Goal: Information Seeking & Learning: Learn about a topic

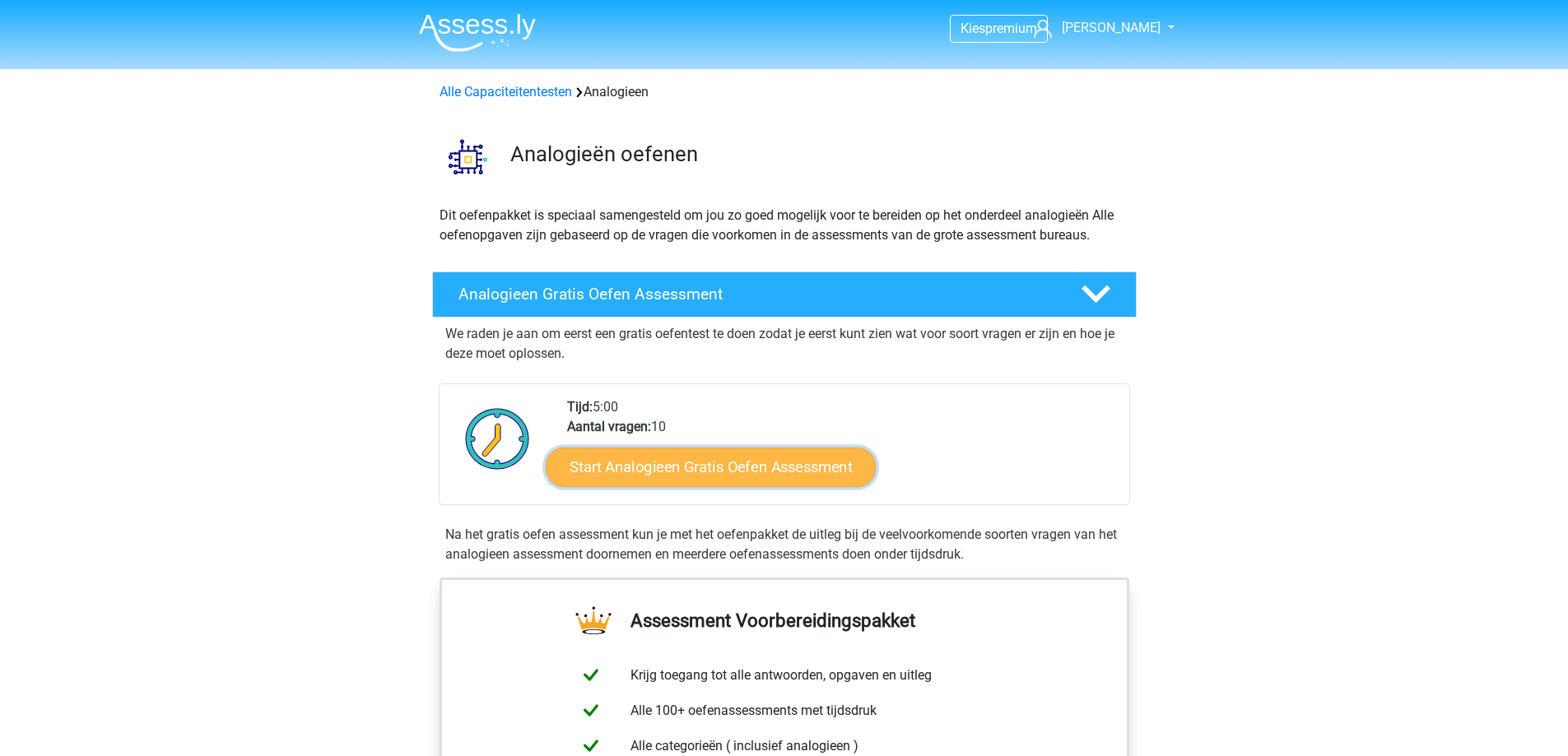
click at [748, 474] on link "Start Analogieen Gratis Oefen Assessment" at bounding box center [711, 466] width 330 height 39
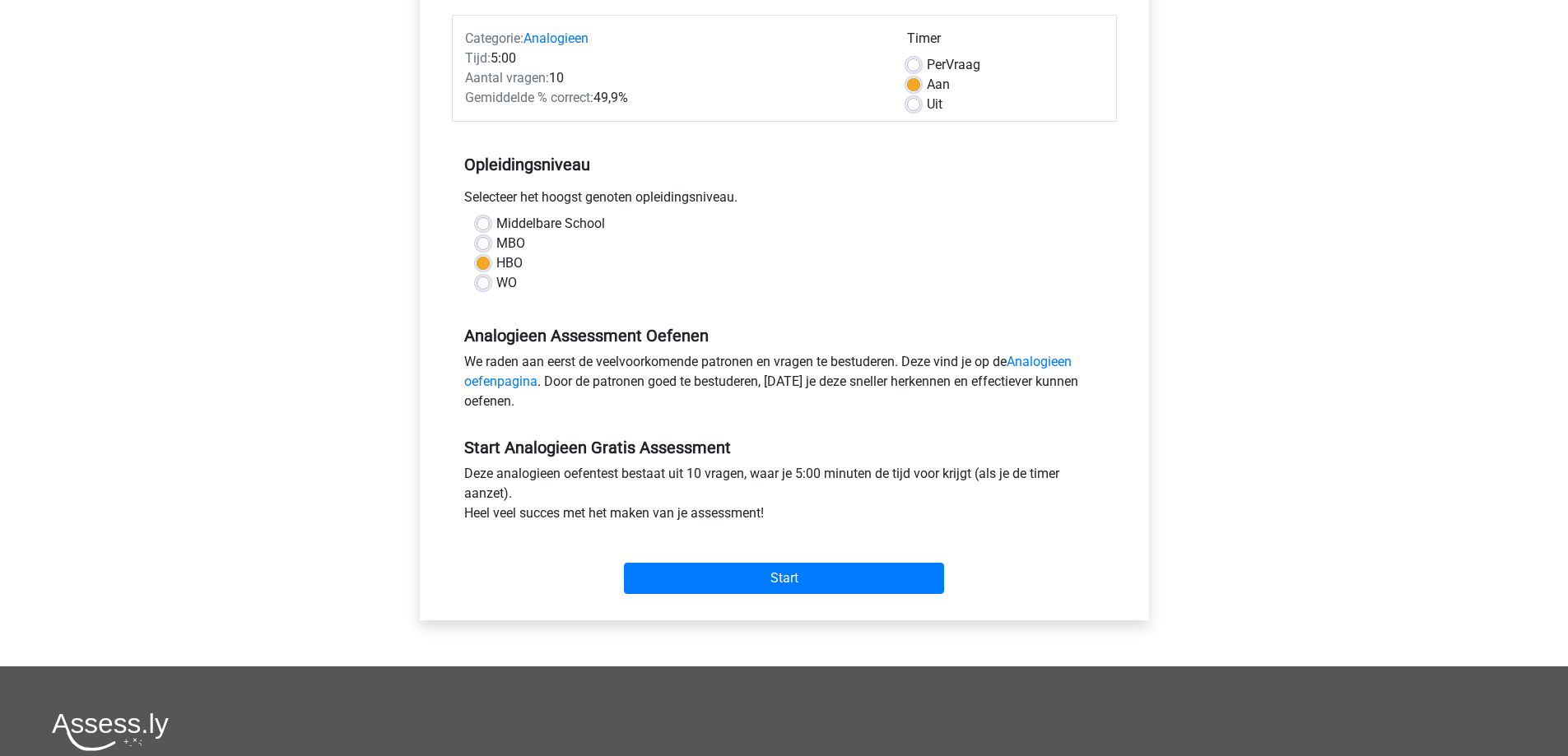
scroll to position [247, 0]
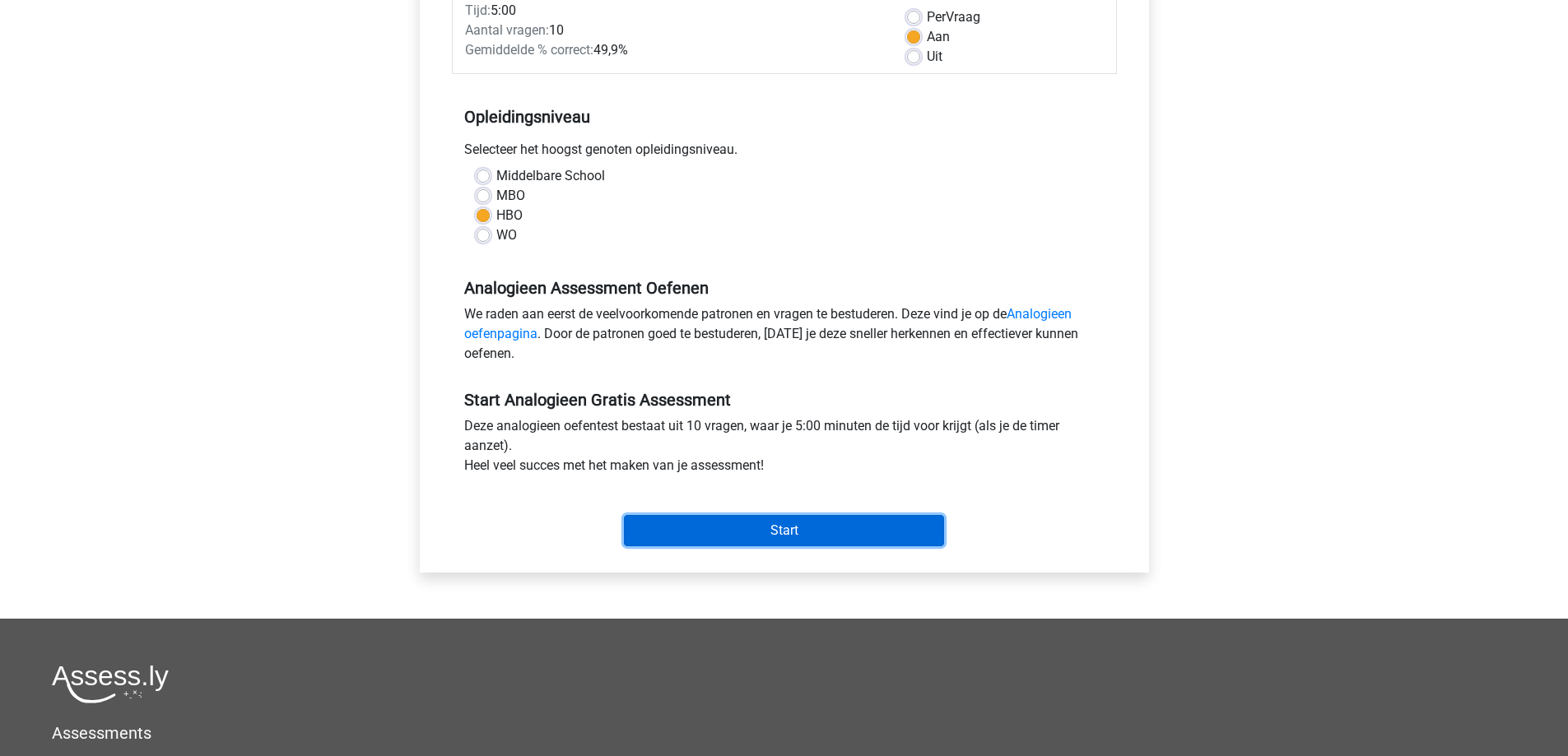
click at [781, 526] on input "Start" at bounding box center [784, 531] width 320 height 31
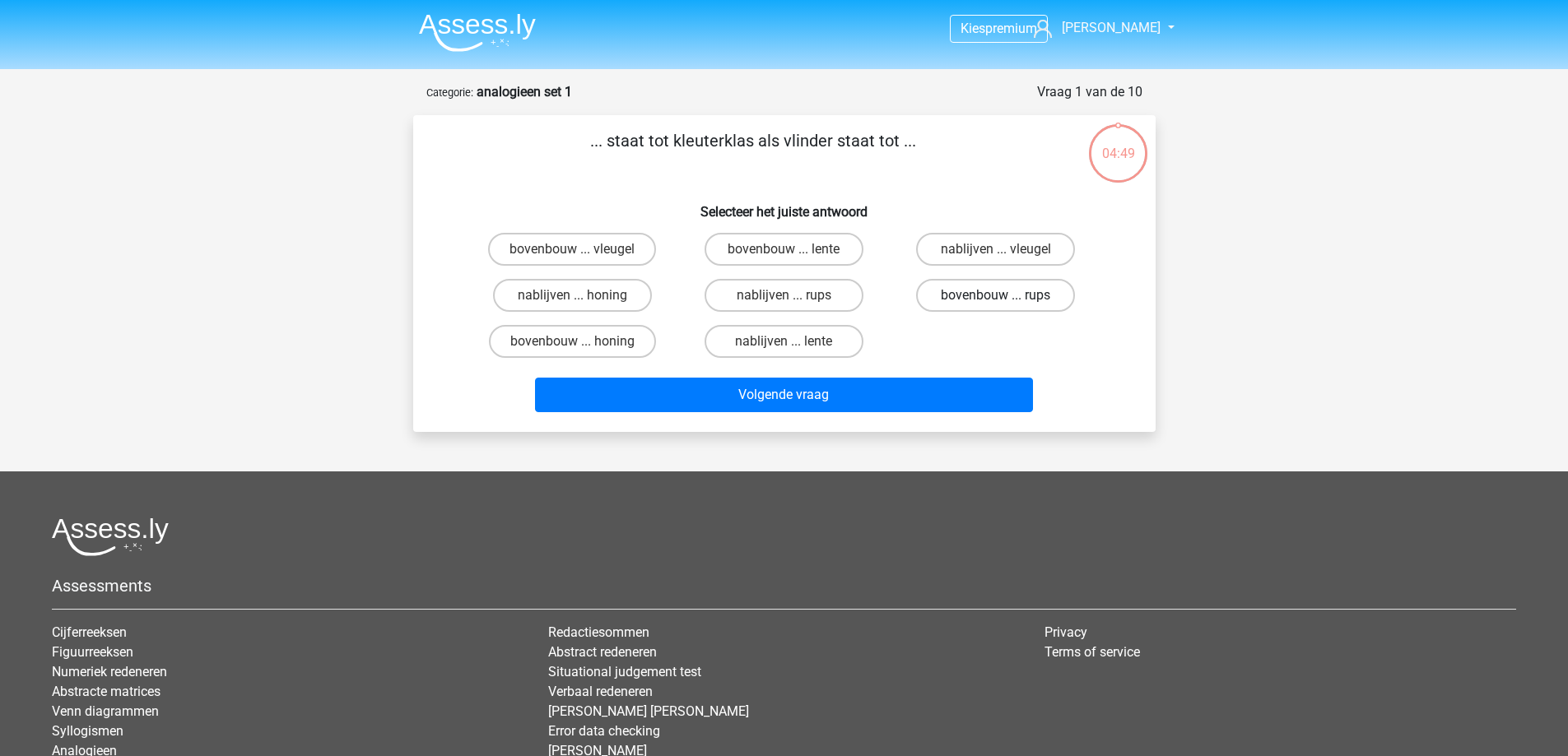
click at [1031, 301] on label "bovenbouw ... rups" at bounding box center [996, 295] width 159 height 33
click at [1007, 301] on input "bovenbouw ... rups" at bounding box center [1001, 301] width 11 height 11
radio input "true"
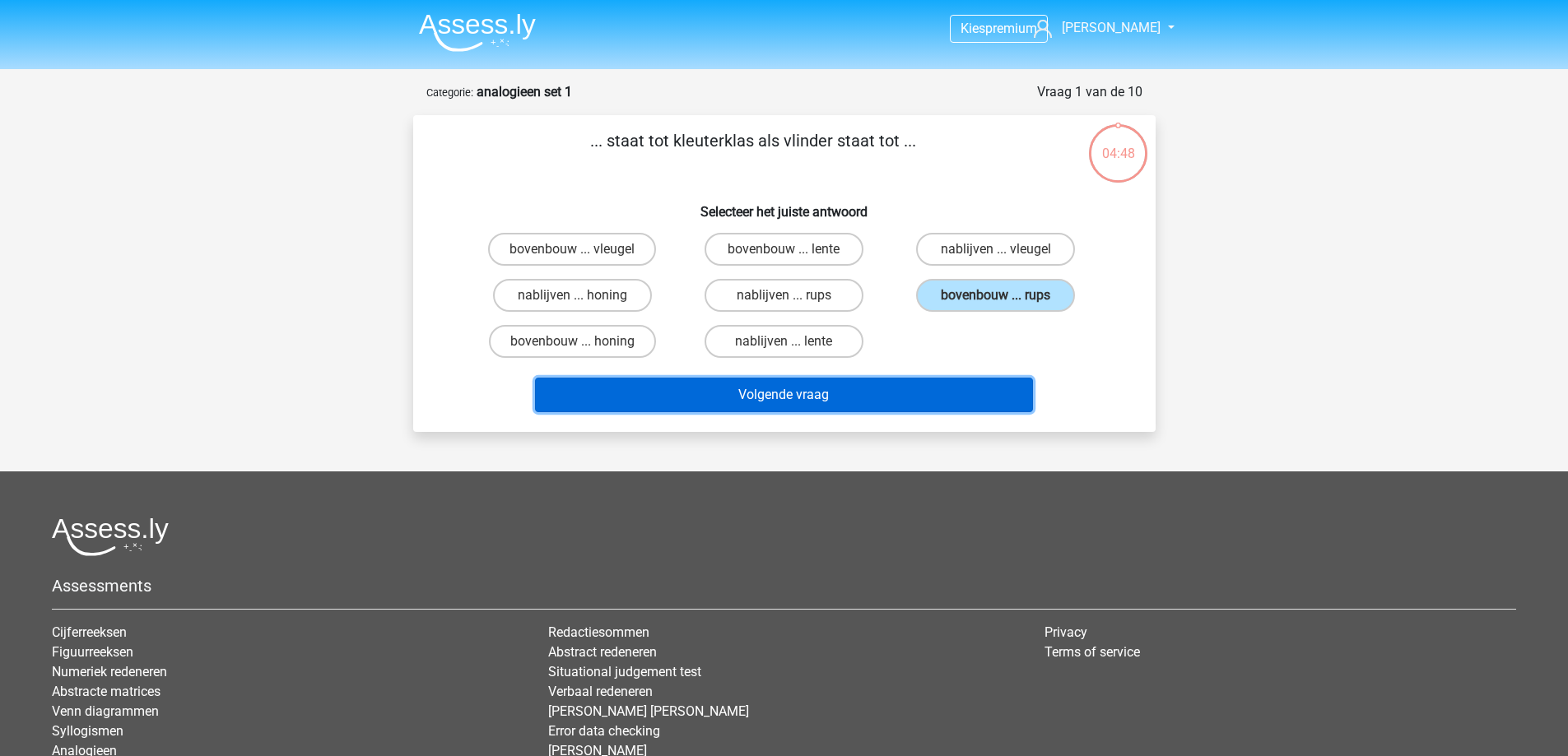
click at [855, 384] on button "Volgende vraag" at bounding box center [784, 395] width 498 height 35
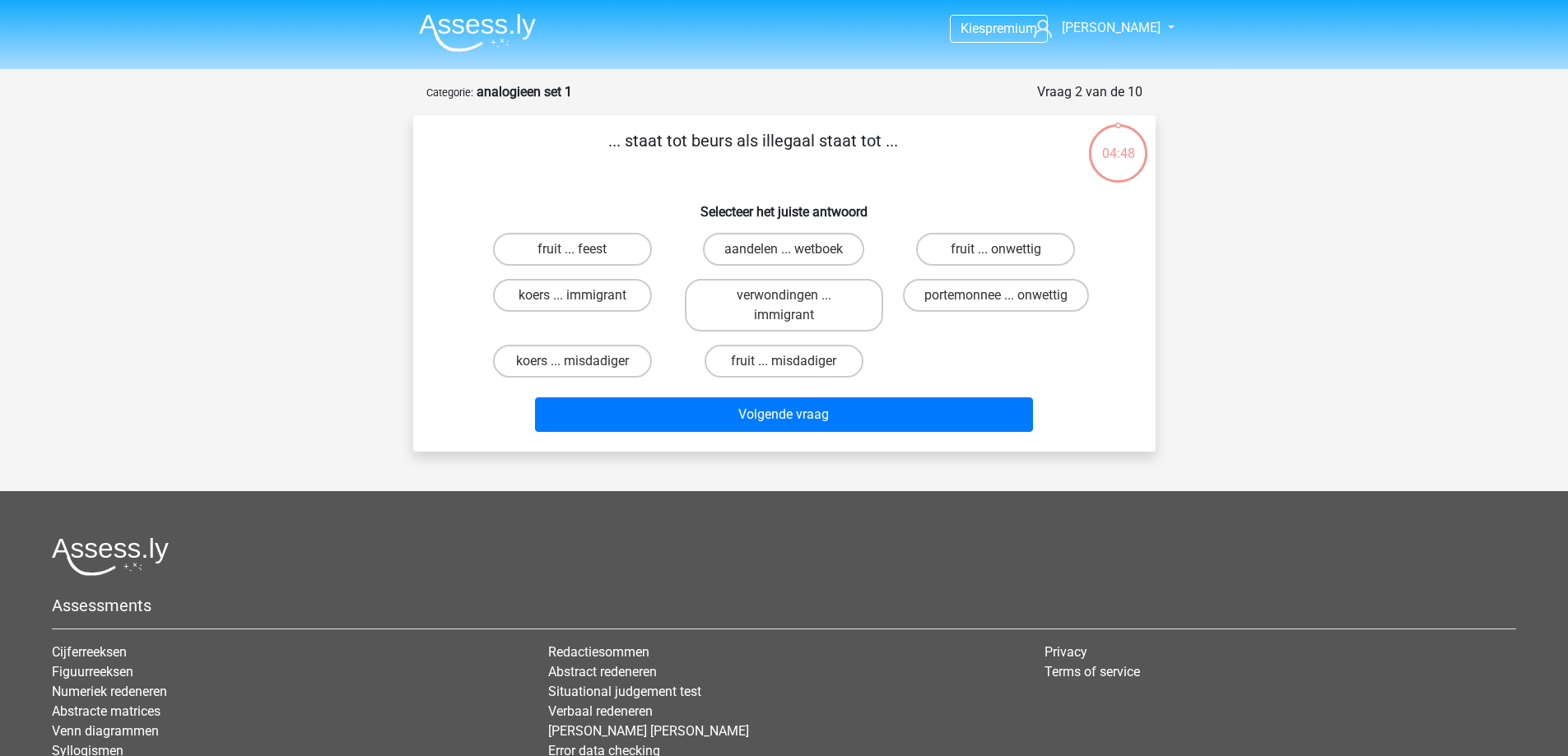
scroll to position [82, 0]
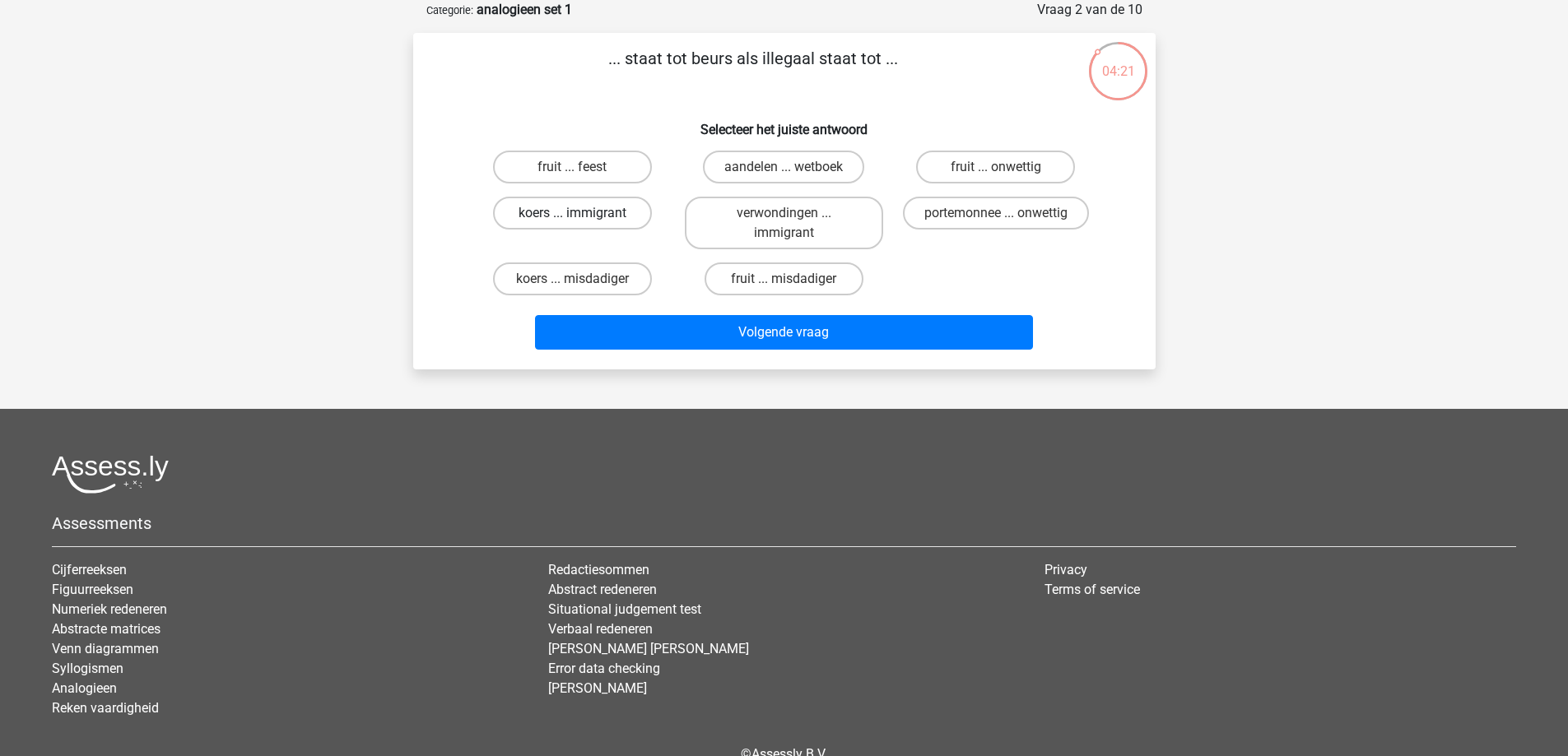
click at [615, 214] on label "koers ... immigrant" at bounding box center [572, 213] width 159 height 33
click at [583, 214] on input "koers ... immigrant" at bounding box center [578, 219] width 11 height 11
radio input "true"
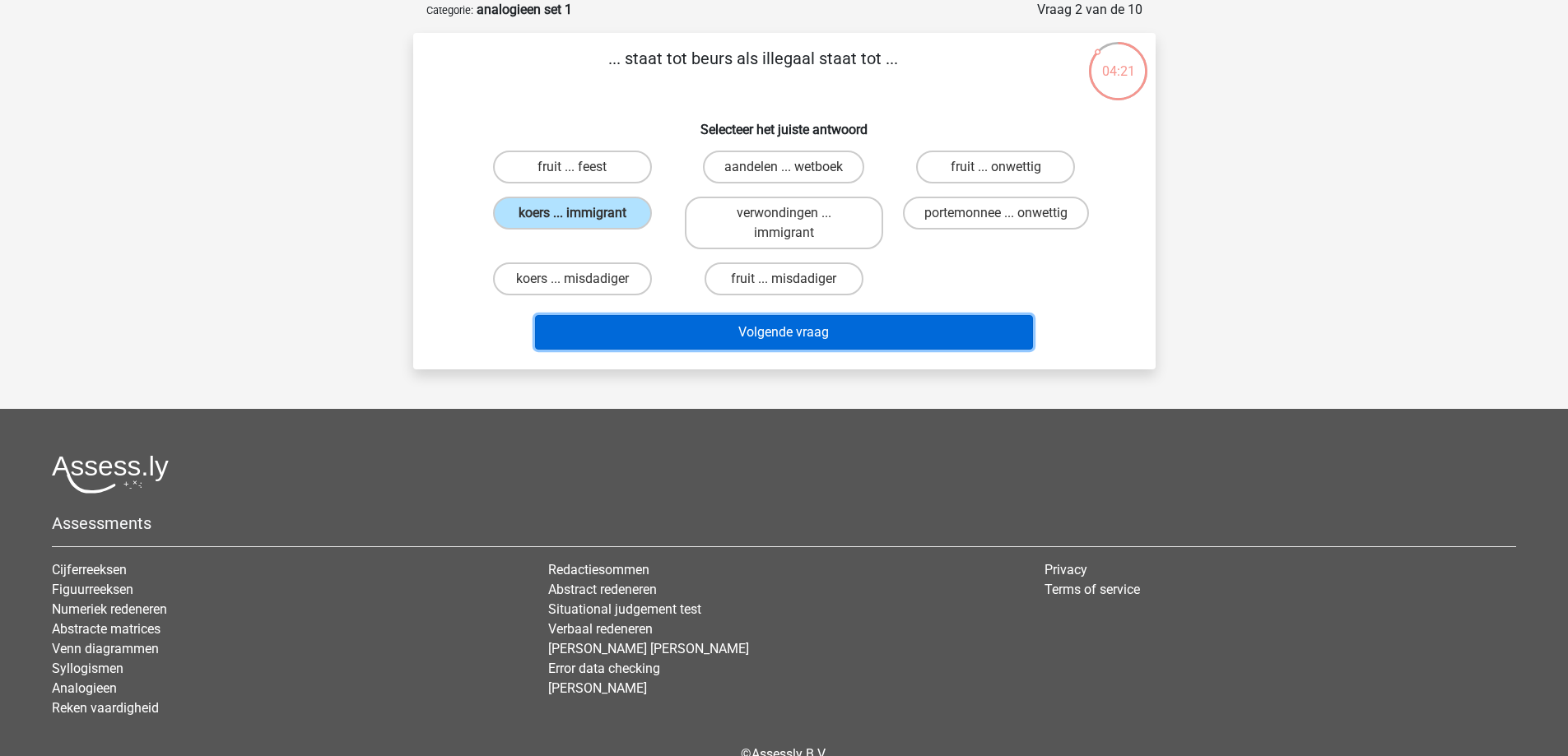
click at [806, 330] on button "Volgende vraag" at bounding box center [784, 332] width 498 height 35
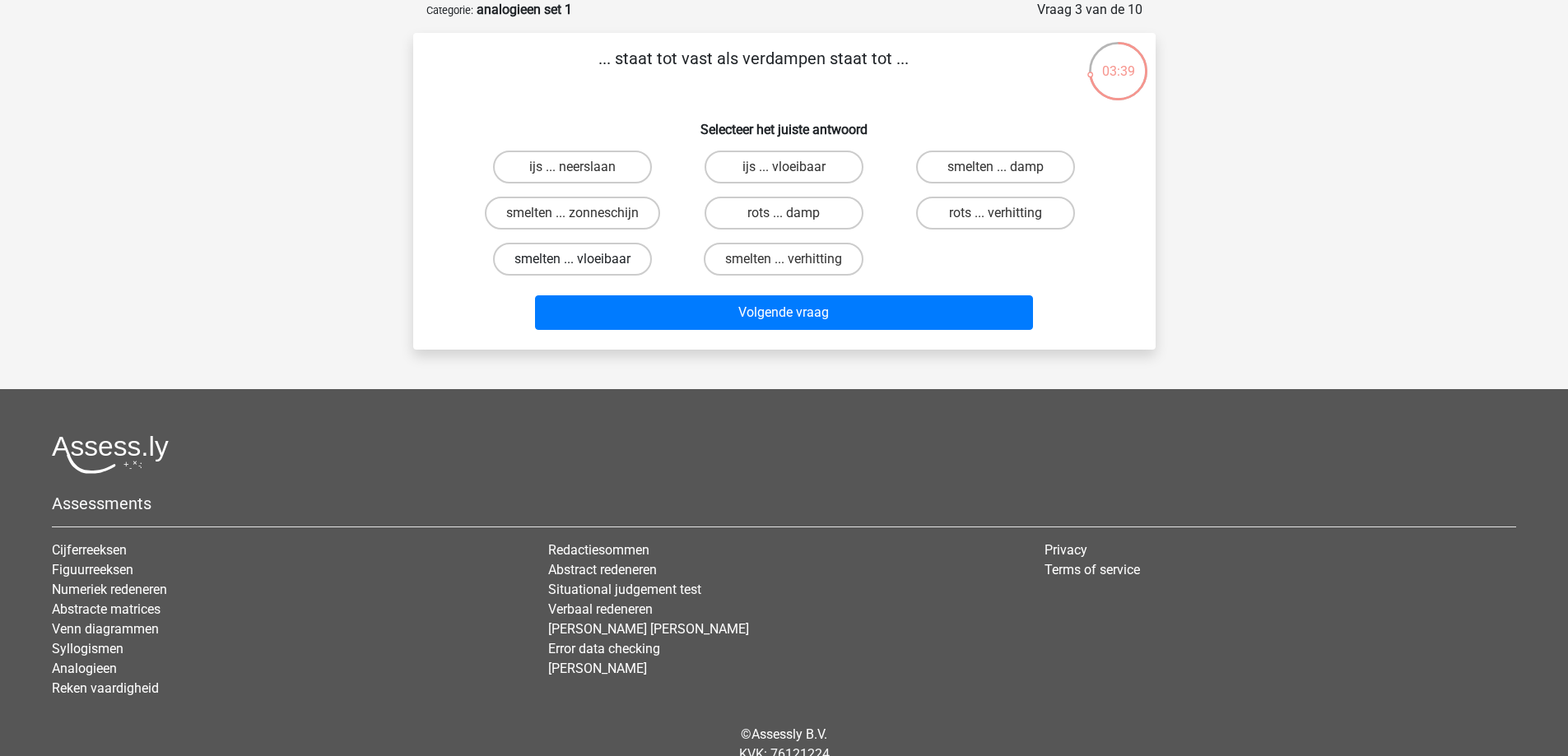
click at [630, 255] on label "smelten ... vloeibaar" at bounding box center [572, 260] width 159 height 33
click at [583, 260] on input "smelten ... vloeibaar" at bounding box center [578, 265] width 11 height 11
radio input "true"
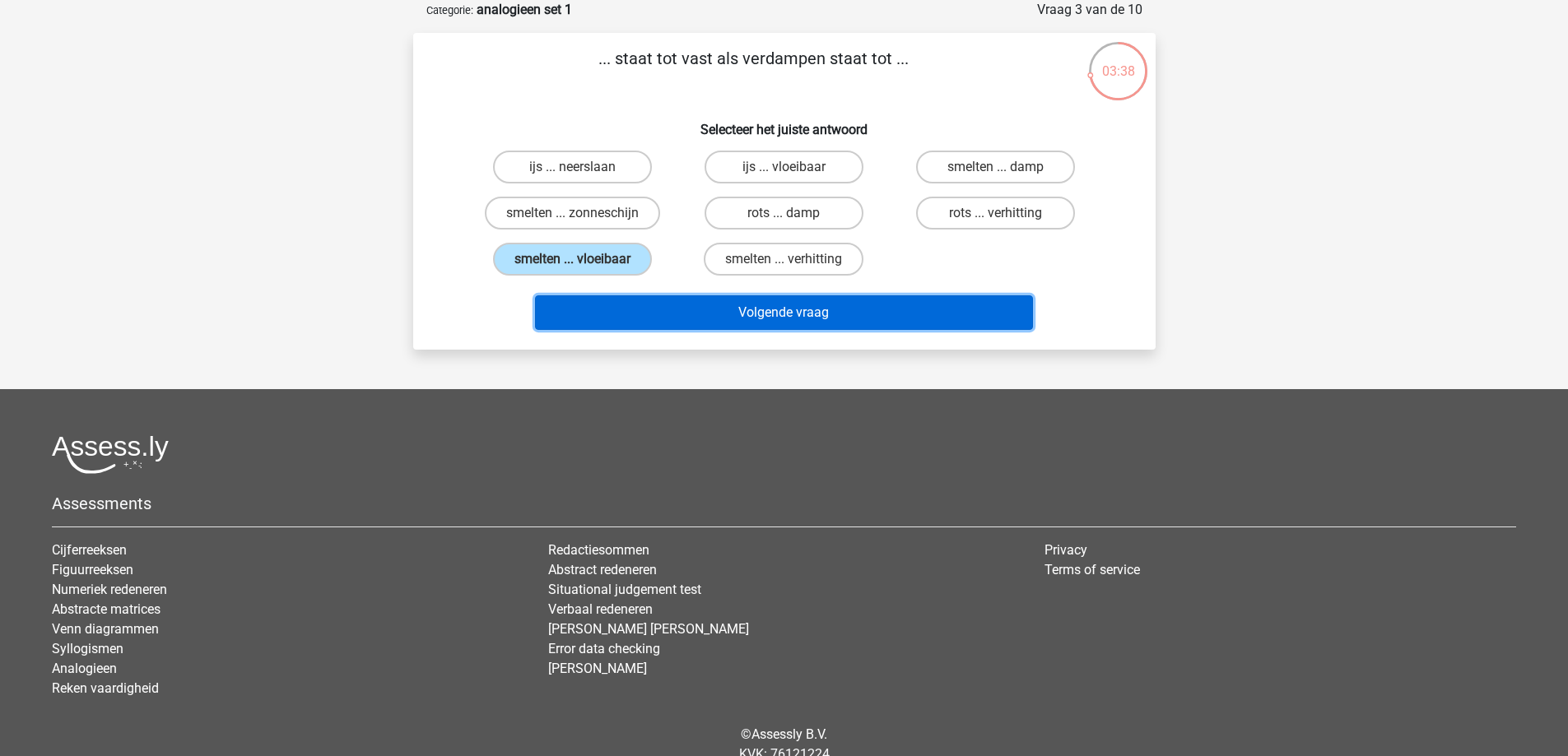
click at [788, 309] on button "Volgende vraag" at bounding box center [784, 312] width 498 height 35
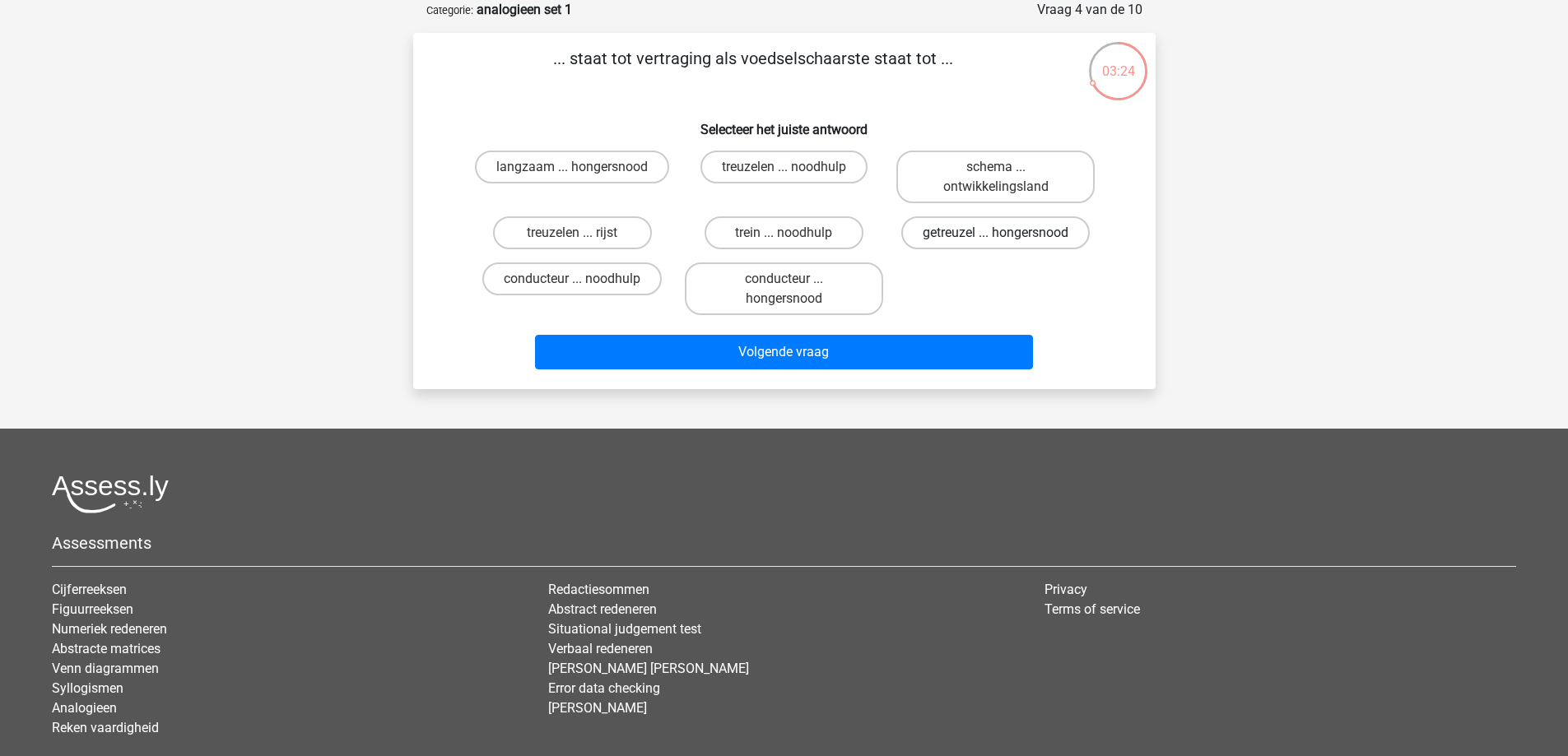
click at [1011, 239] on label "getreuzel ... hongersnood" at bounding box center [995, 233] width 189 height 33
click at [1007, 239] on input "getreuzel ... hongersnood" at bounding box center [1001, 239] width 11 height 11
radio input "true"
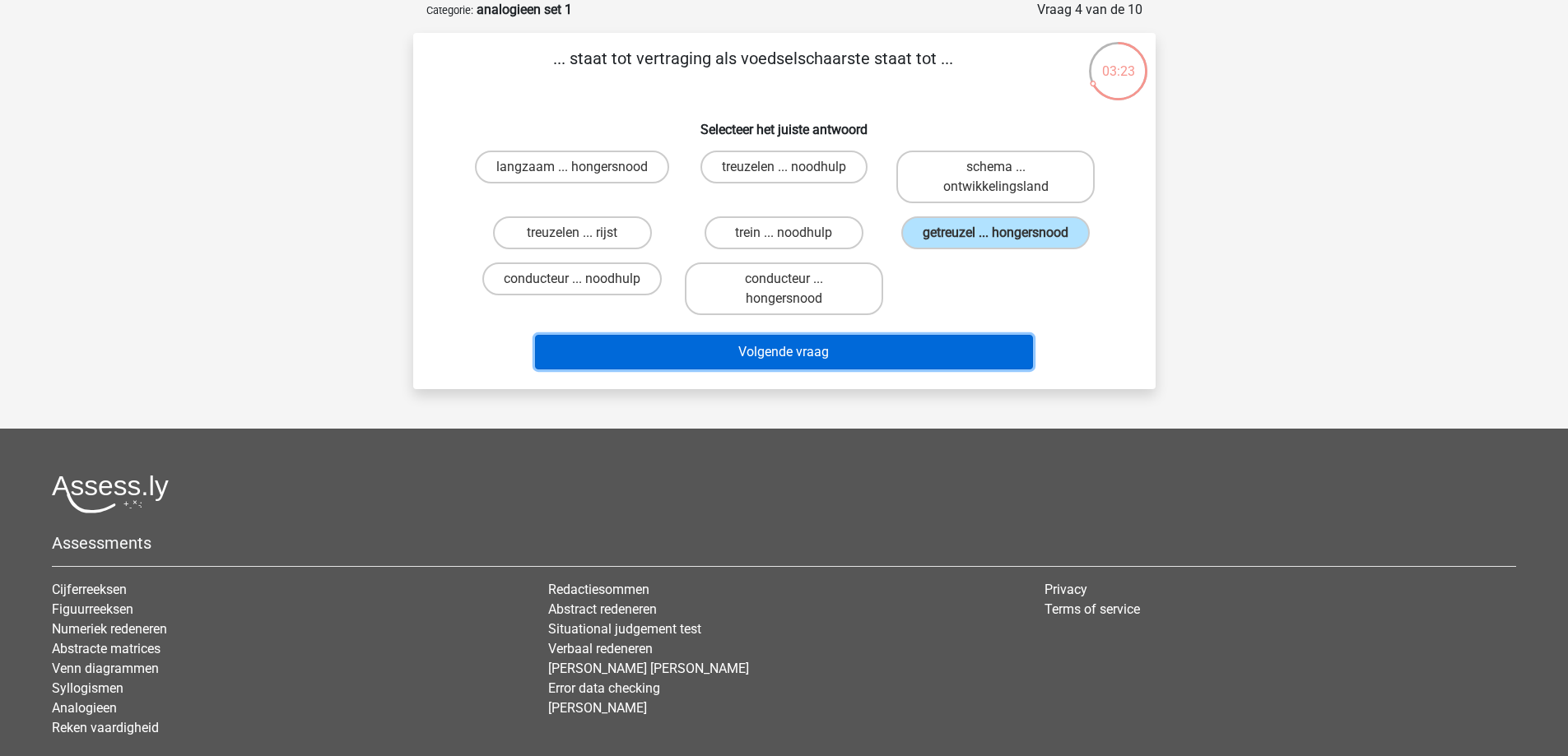
click at [840, 353] on button "Volgende vraag" at bounding box center [784, 352] width 498 height 35
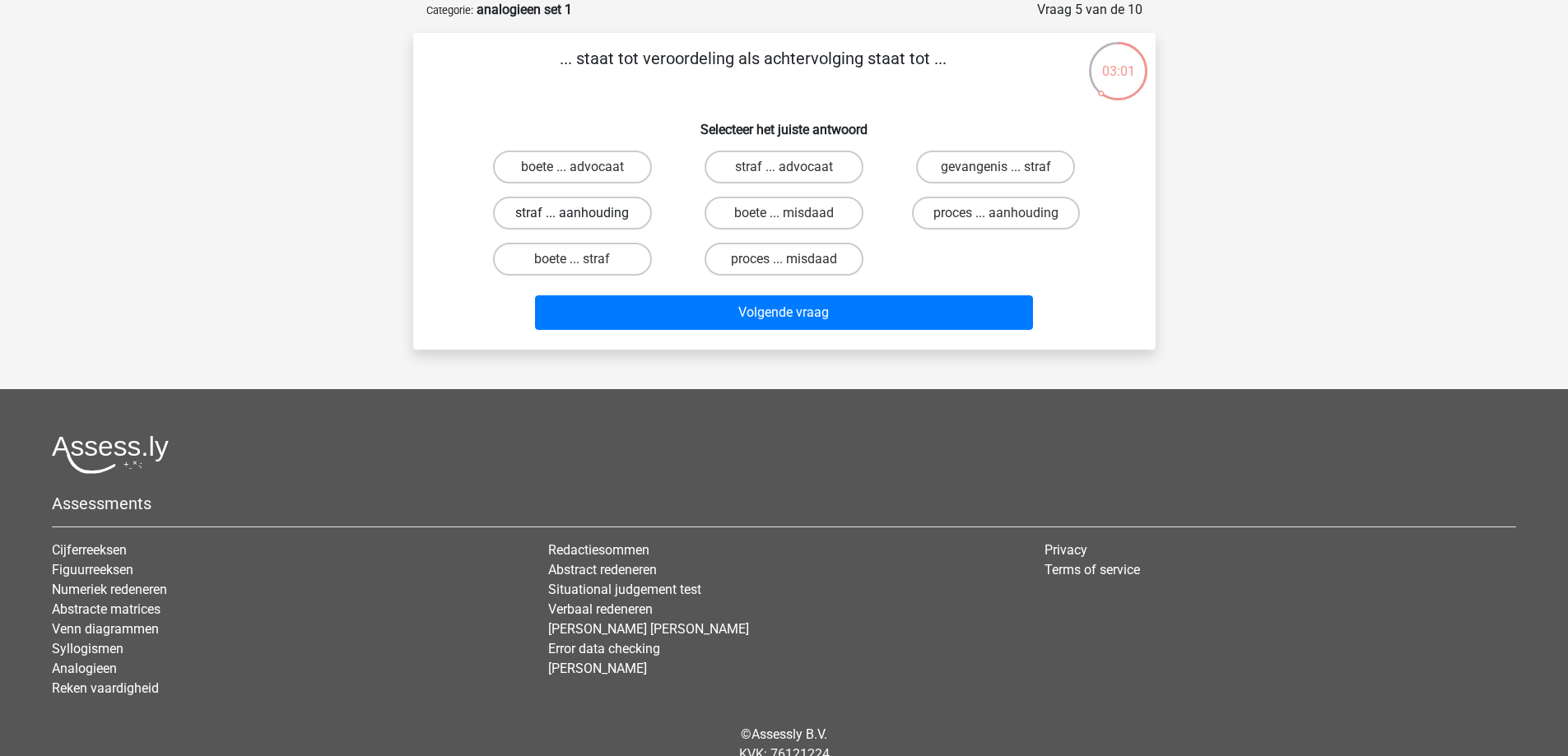
click at [602, 217] on label "straf ... aanhouding" at bounding box center [572, 213] width 159 height 33
click at [583, 217] on input "straf ... aanhouding" at bounding box center [578, 219] width 11 height 11
radio input "true"
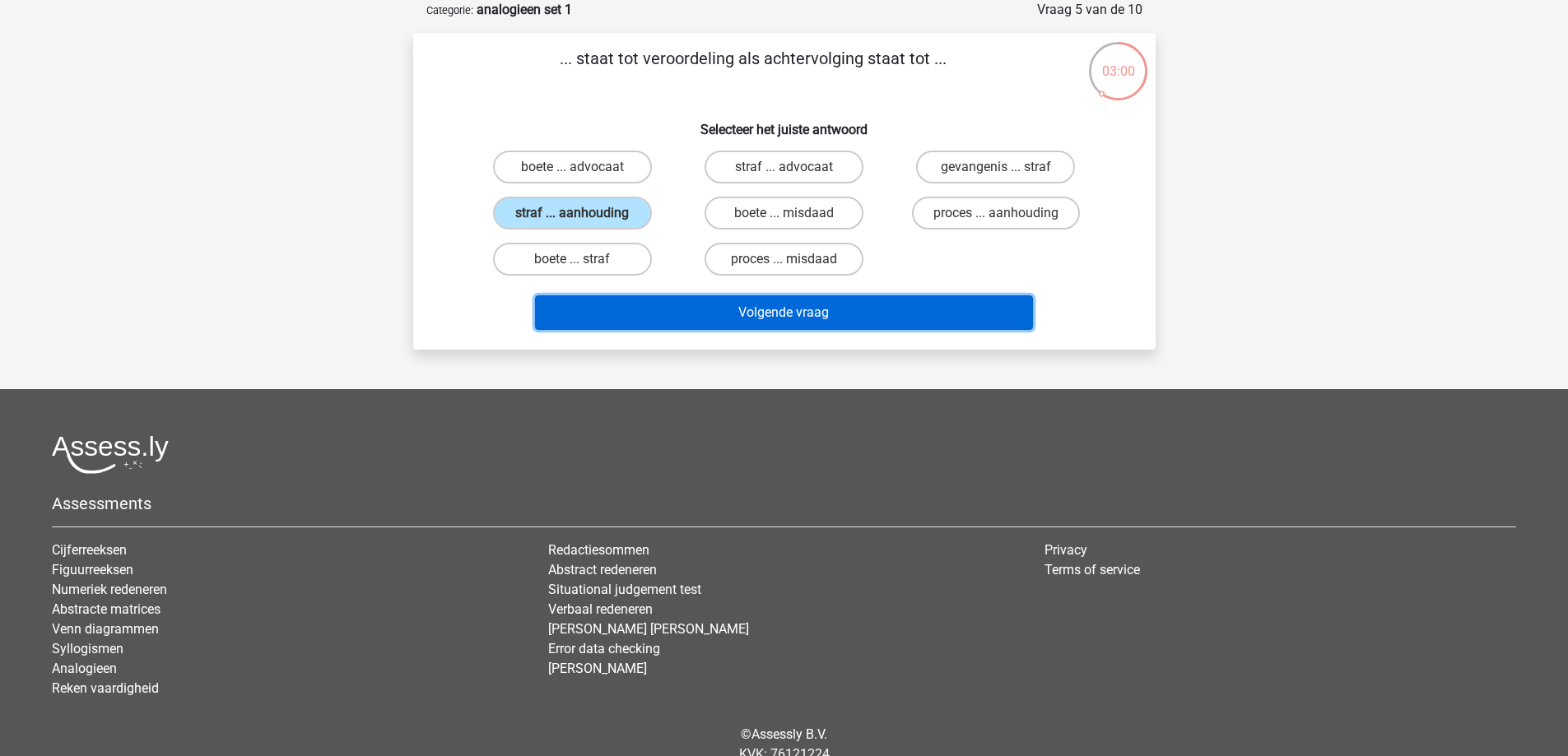
click at [774, 299] on button "Volgende vraag" at bounding box center [784, 312] width 498 height 35
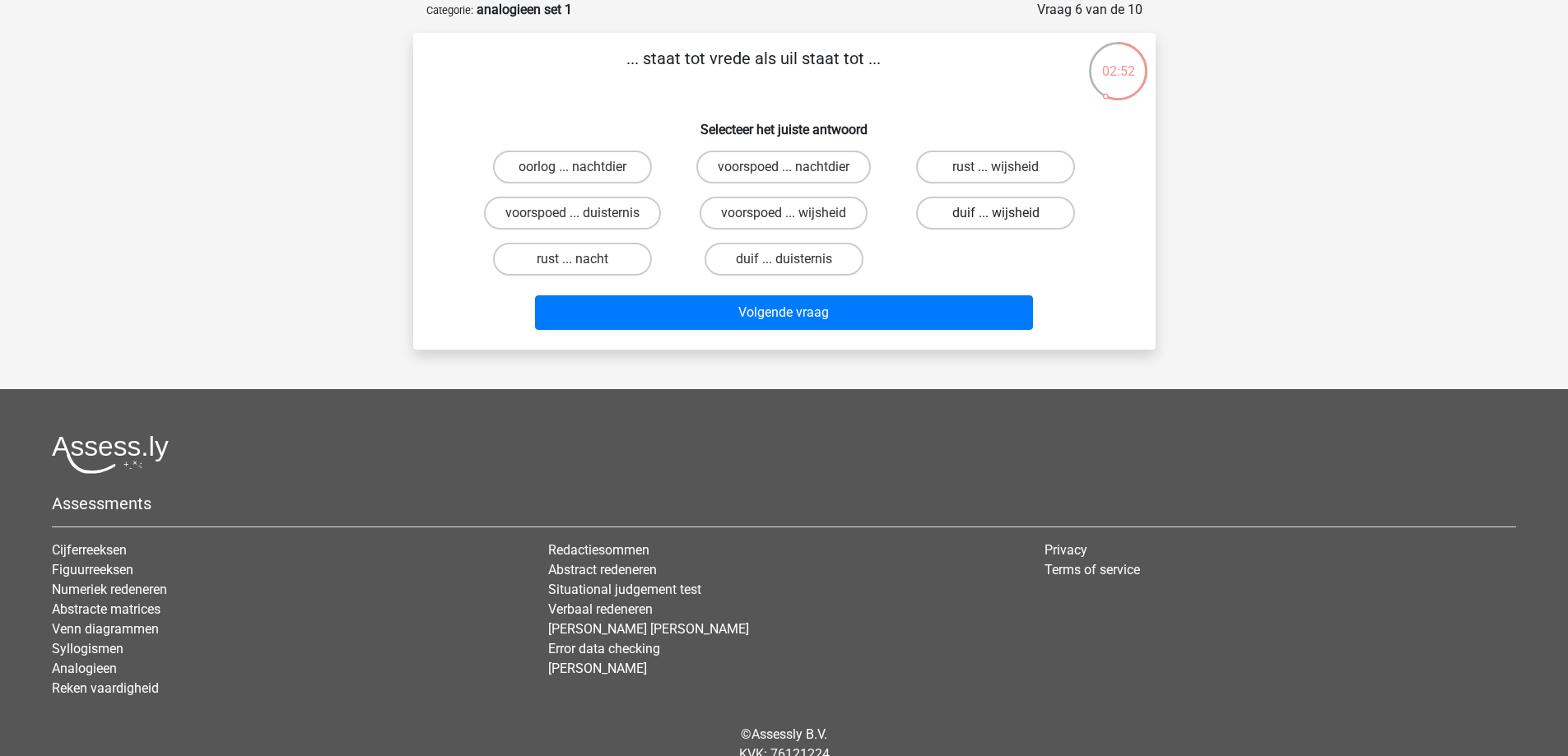
click at [990, 211] on label "duif ... wijsheid" at bounding box center [996, 213] width 159 height 33
click at [996, 213] on input "duif ... wijsheid" at bounding box center [1001, 219] width 11 height 11
radio input "true"
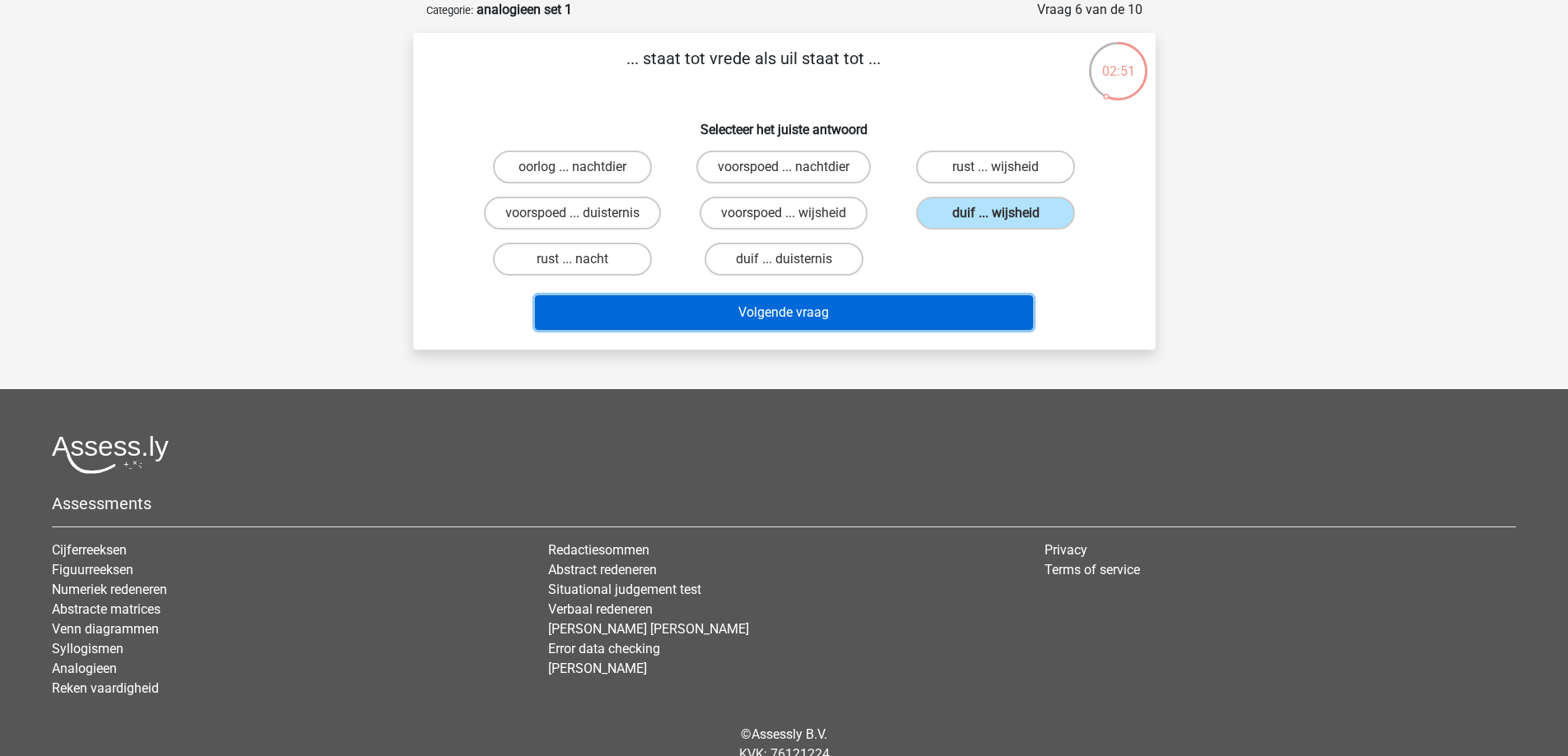
click at [897, 301] on button "Volgende vraag" at bounding box center [784, 312] width 498 height 35
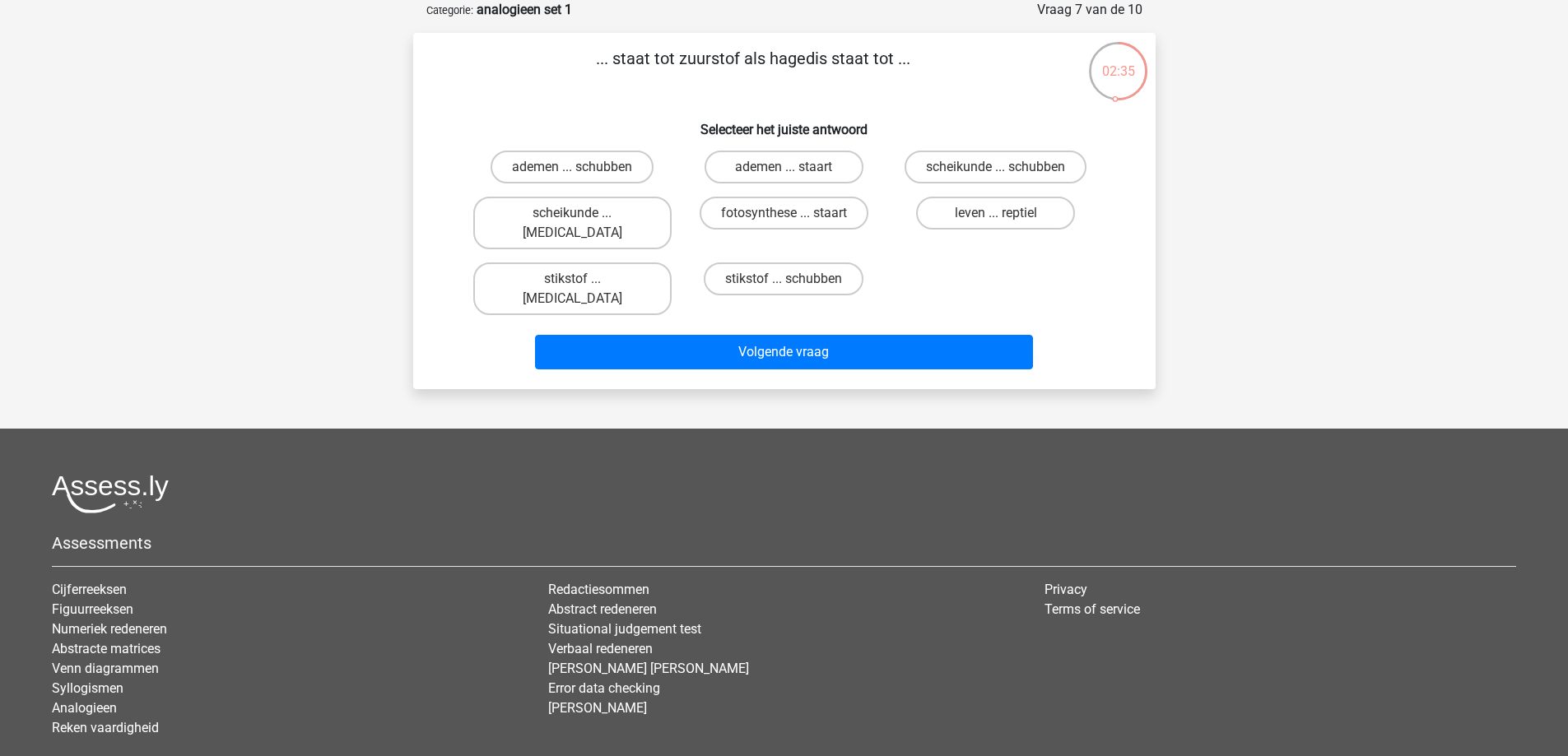
click at [784, 279] on input "stikstof ... schubben" at bounding box center [789, 284] width 11 height 11
radio input "true"
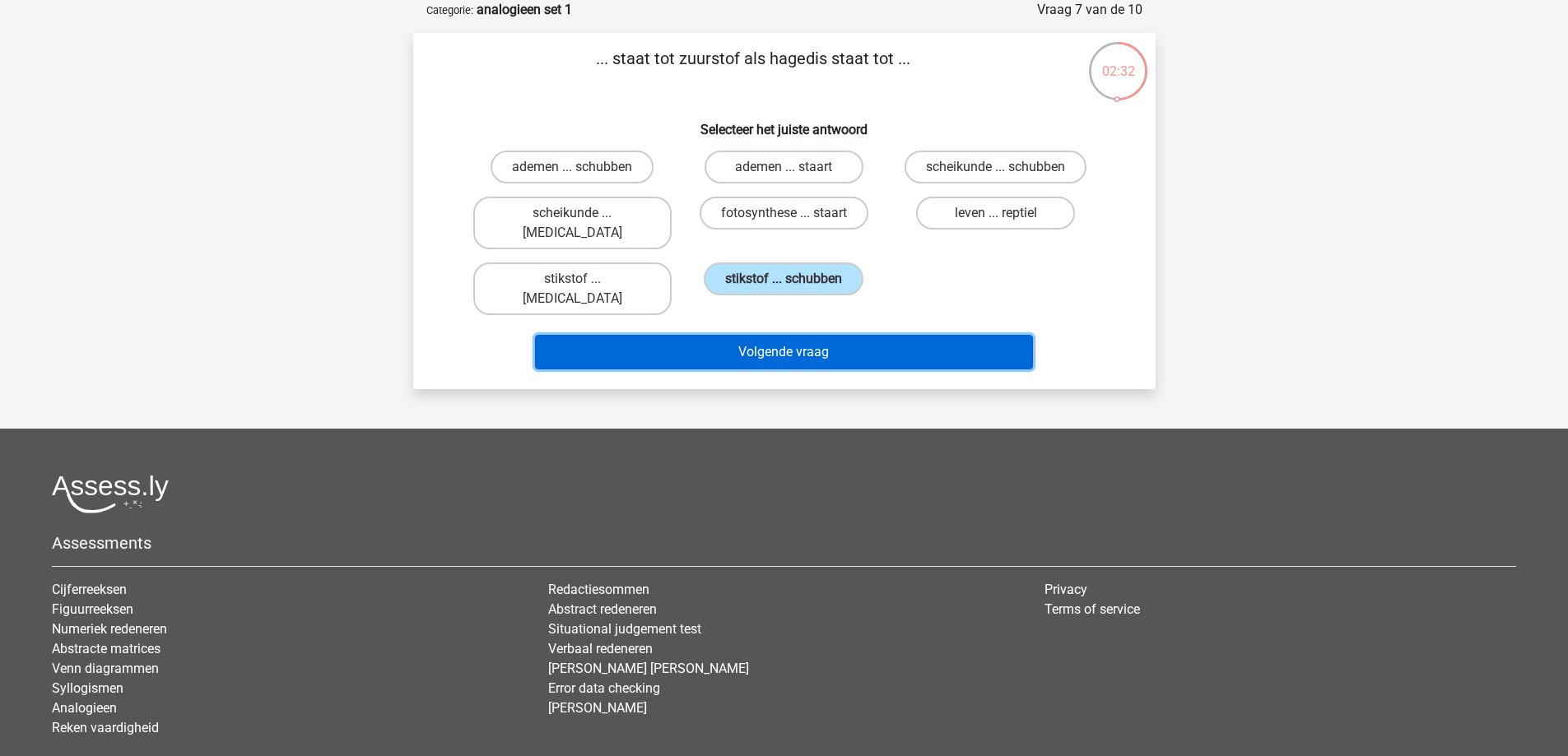
click at [793, 335] on button "Volgende vraag" at bounding box center [784, 352] width 498 height 35
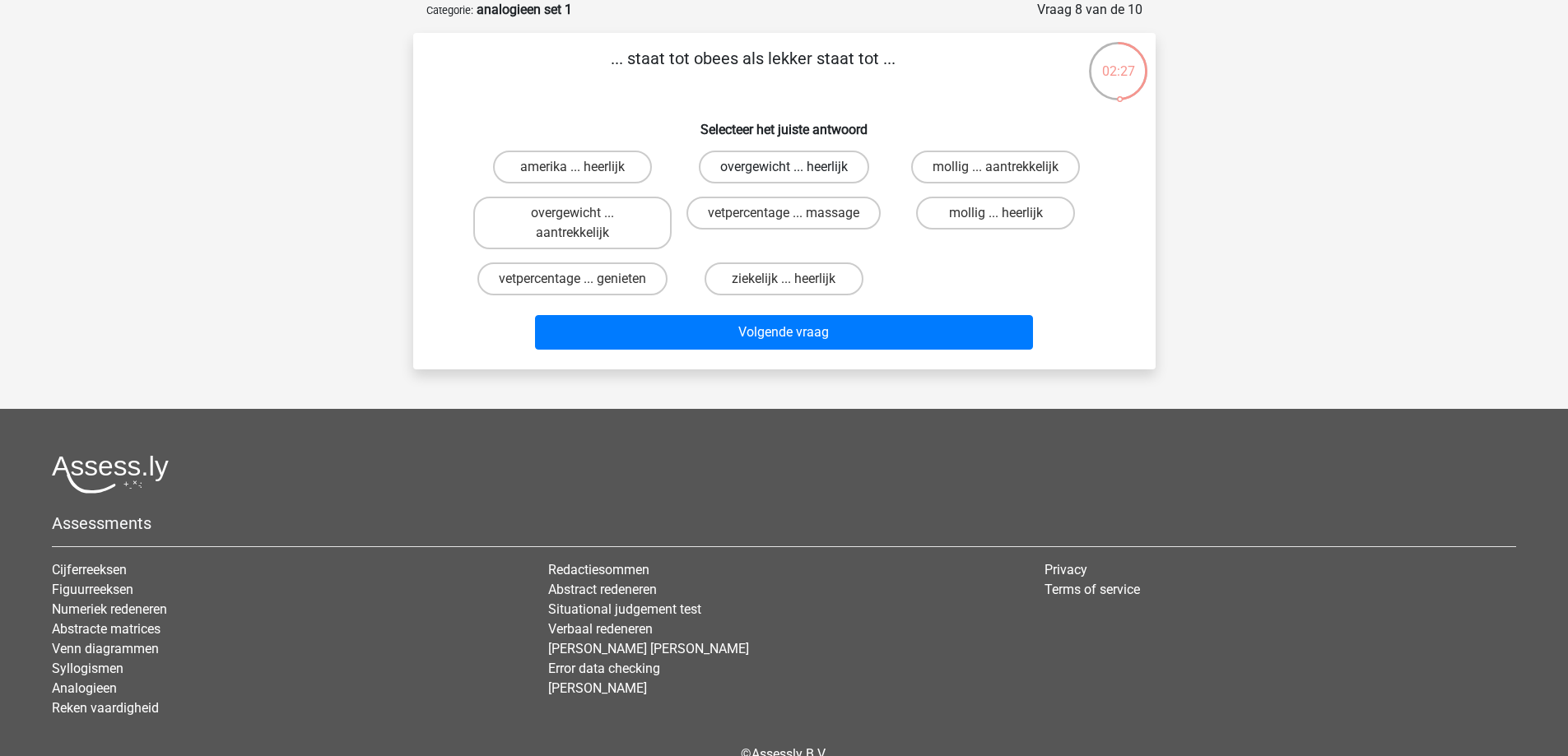
click at [827, 169] on label "overgewicht ... heerlijk" at bounding box center [784, 167] width 170 height 33
click at [794, 169] on input "overgewicht ... heerlijk" at bounding box center [789, 172] width 11 height 11
radio input "true"
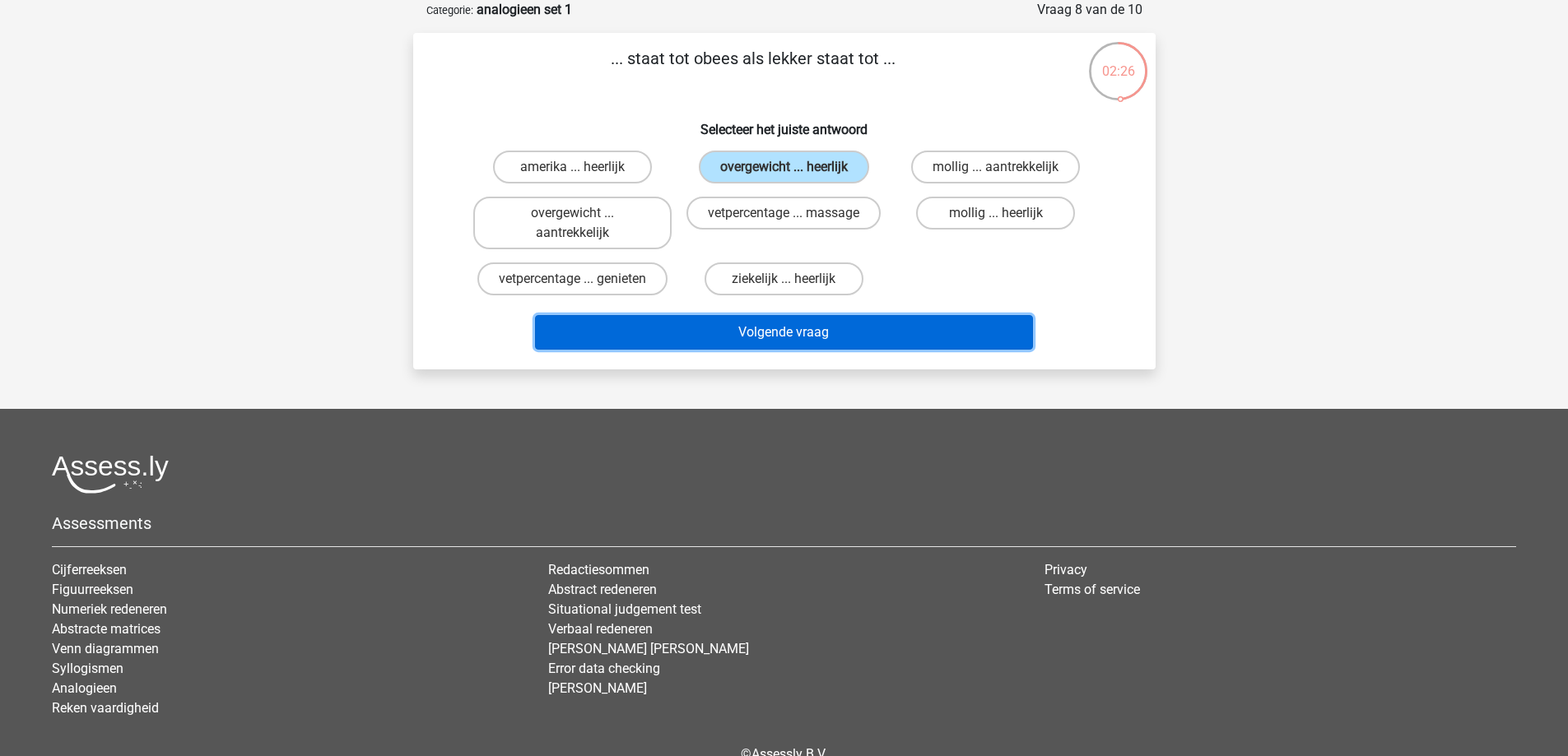
click at [888, 329] on button "Volgende vraag" at bounding box center [784, 332] width 498 height 35
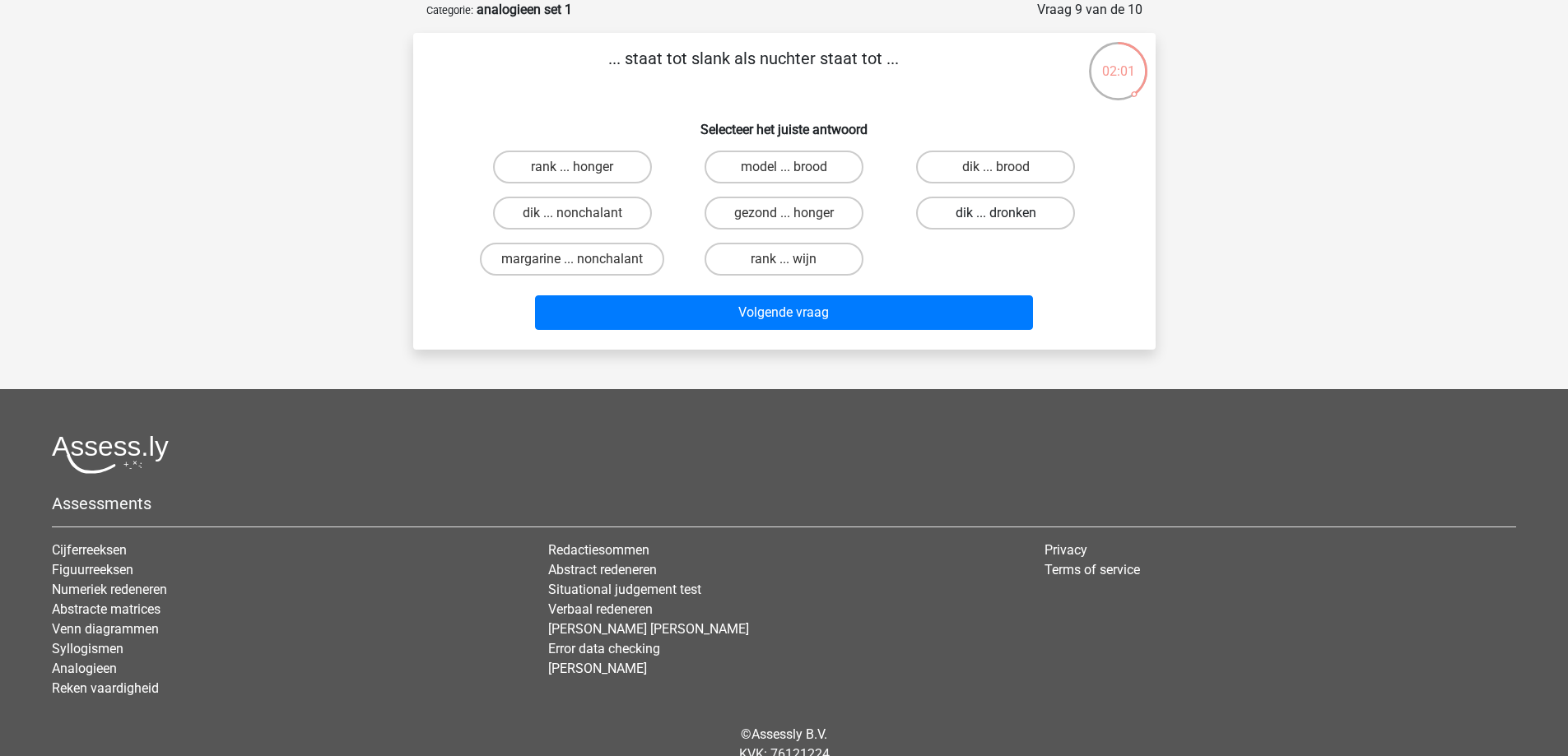
click at [1009, 213] on label "dik ... dronken" at bounding box center [996, 213] width 159 height 33
click at [1007, 213] on input "dik ... dronken" at bounding box center [1001, 219] width 11 height 11
radio input "true"
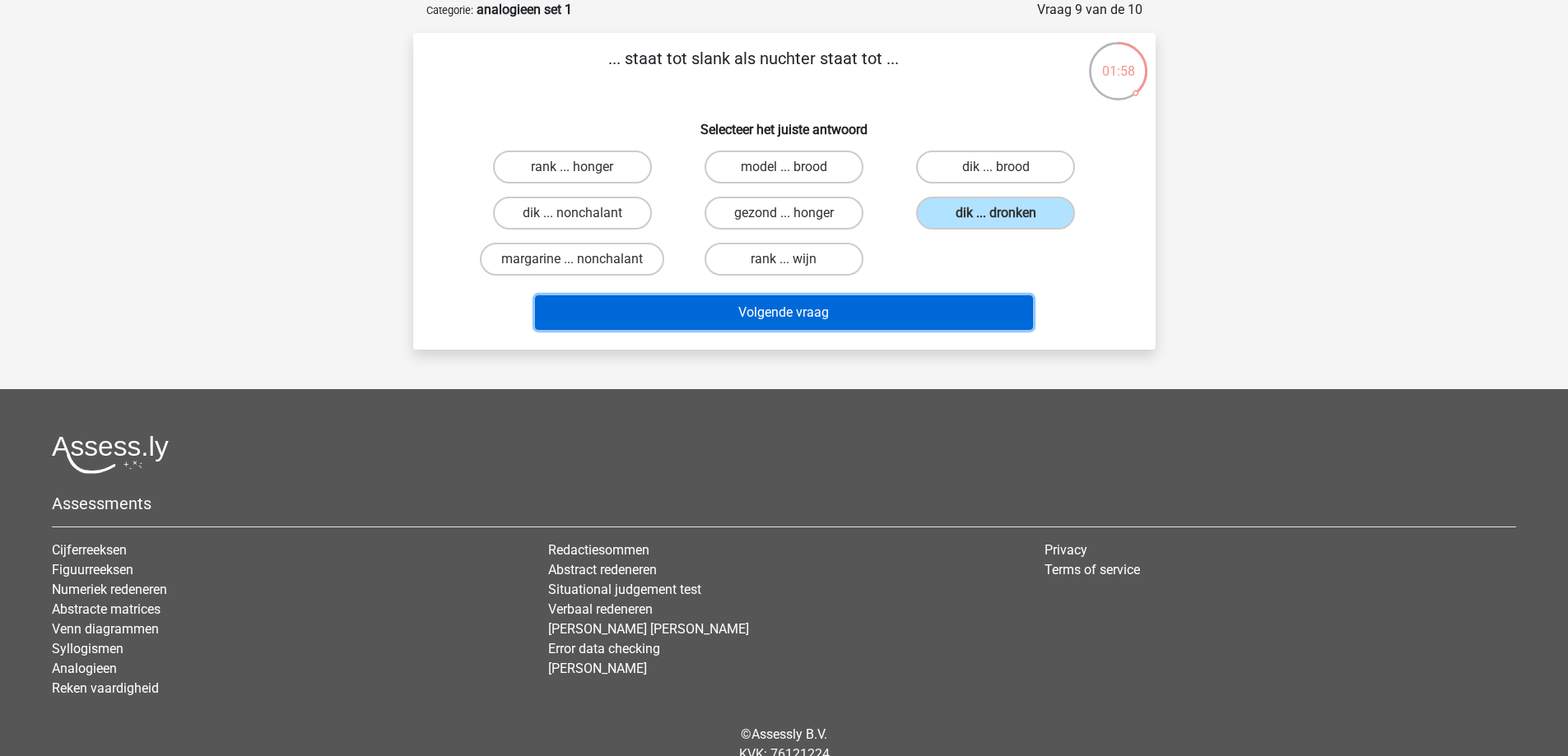
click at [843, 306] on button "Volgende vraag" at bounding box center [784, 312] width 498 height 35
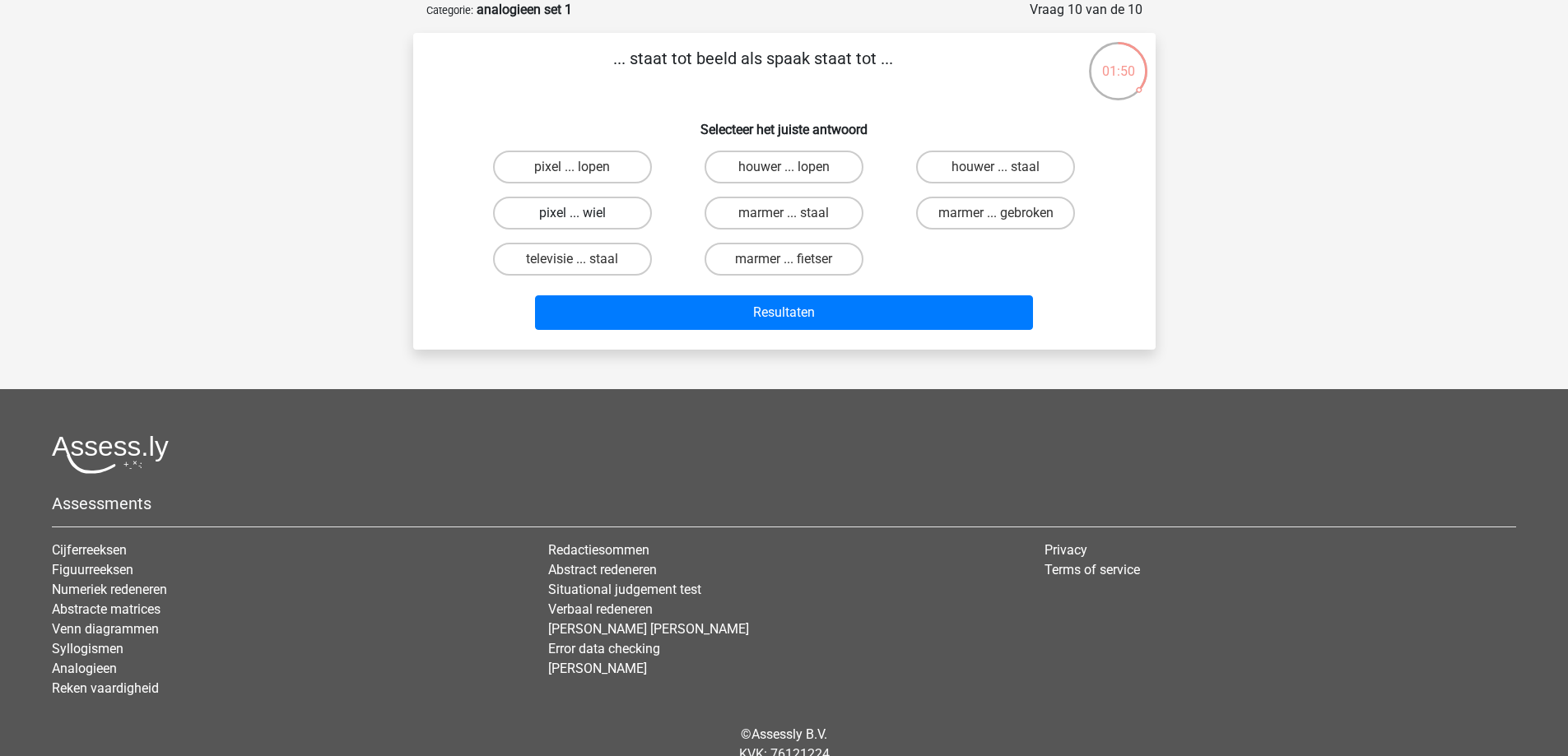
click at [633, 216] on label "pixel ... wiel" at bounding box center [572, 213] width 159 height 33
click at [583, 216] on input "pixel ... wiel" at bounding box center [578, 219] width 11 height 11
radio input "true"
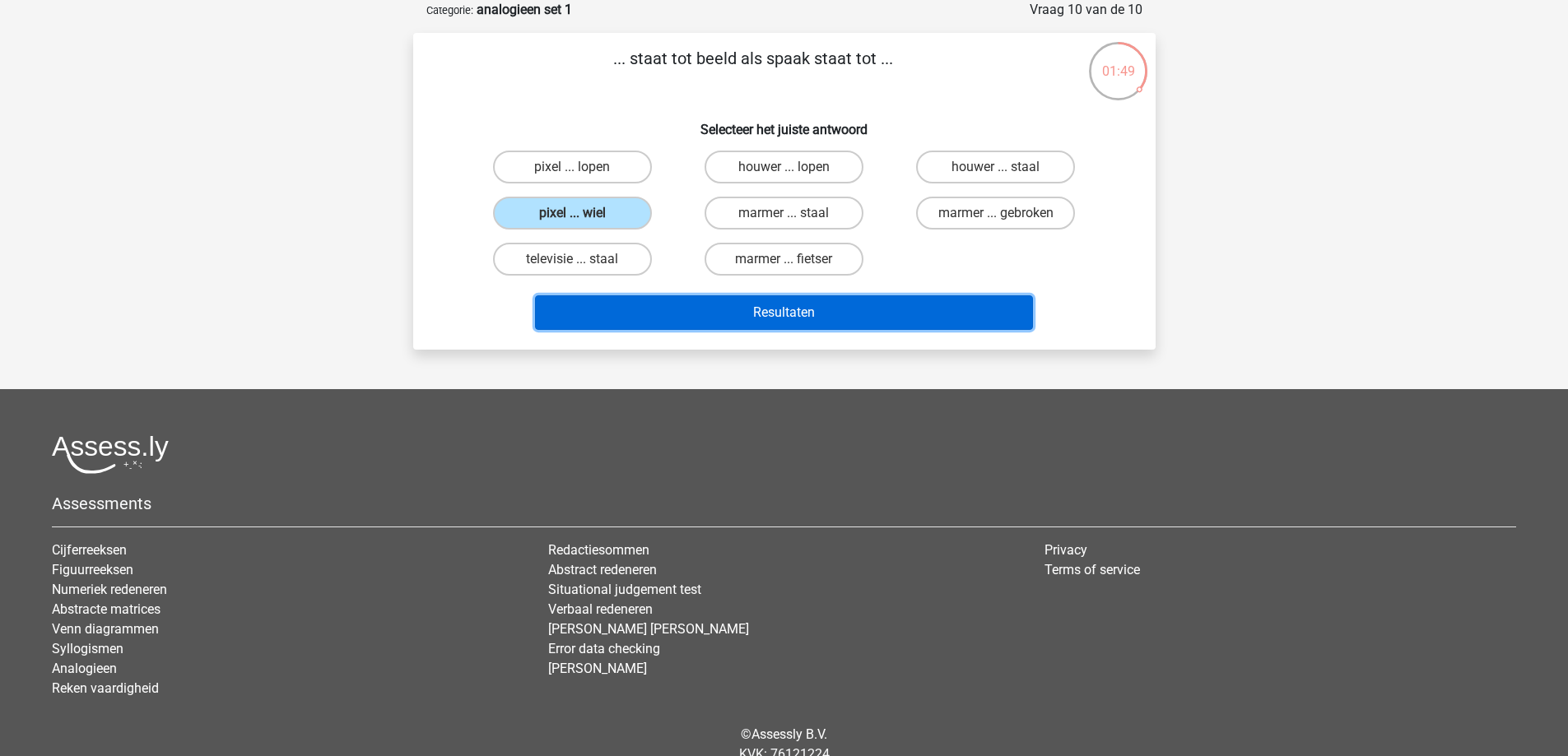
click at [818, 318] on button "Resultaten" at bounding box center [784, 312] width 498 height 35
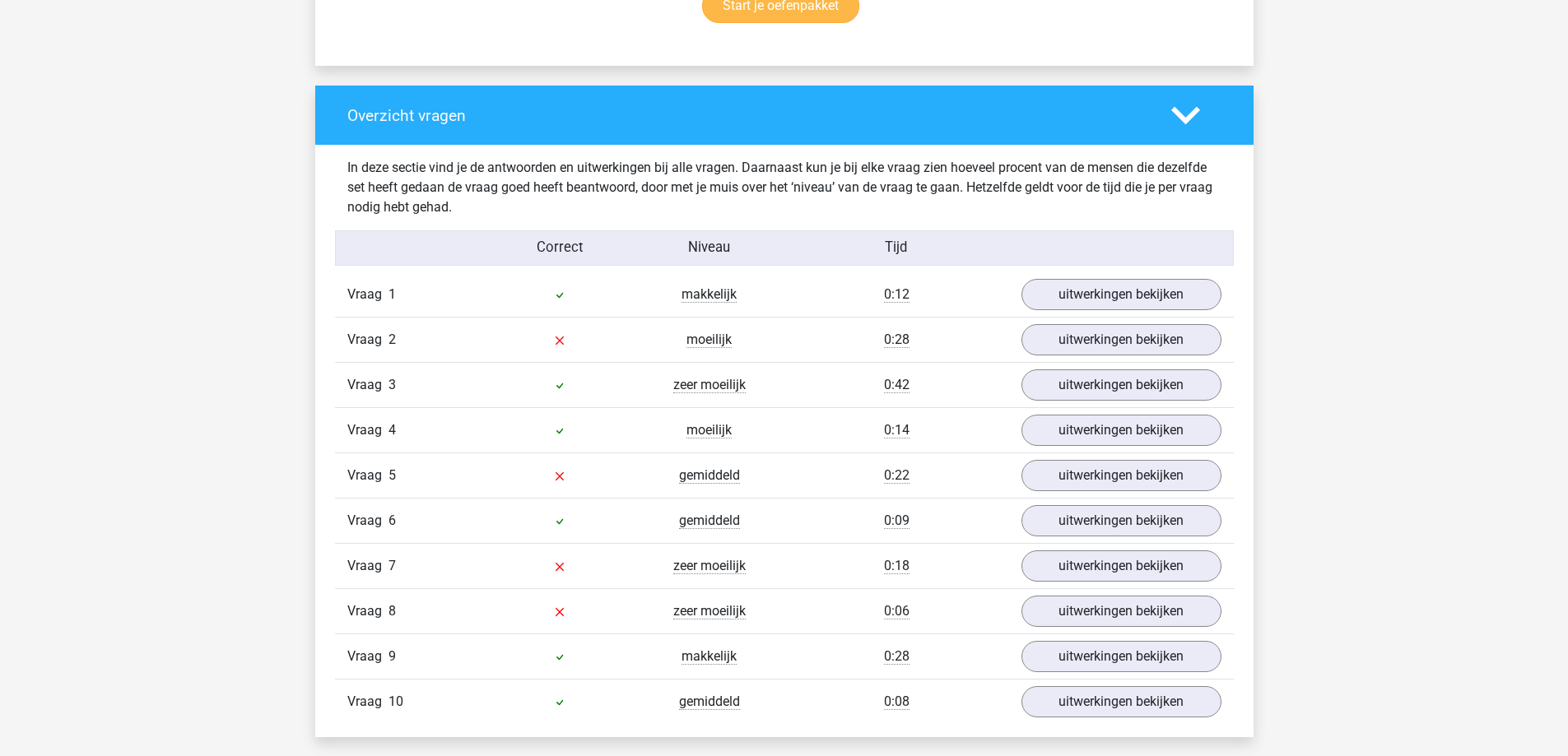
scroll to position [1152, 0]
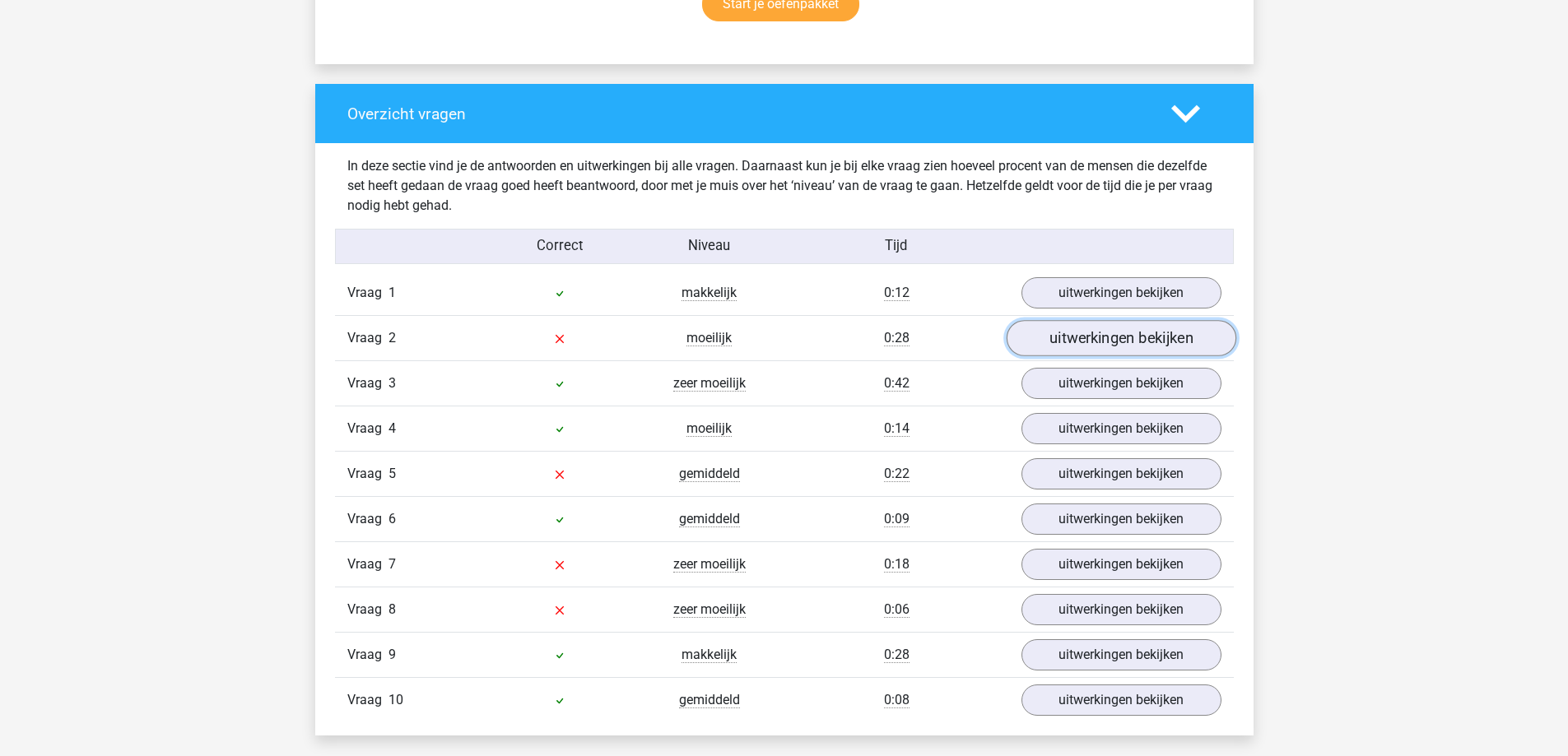
click at [1091, 338] on link "uitwerkingen bekijken" at bounding box center [1121, 339] width 230 height 36
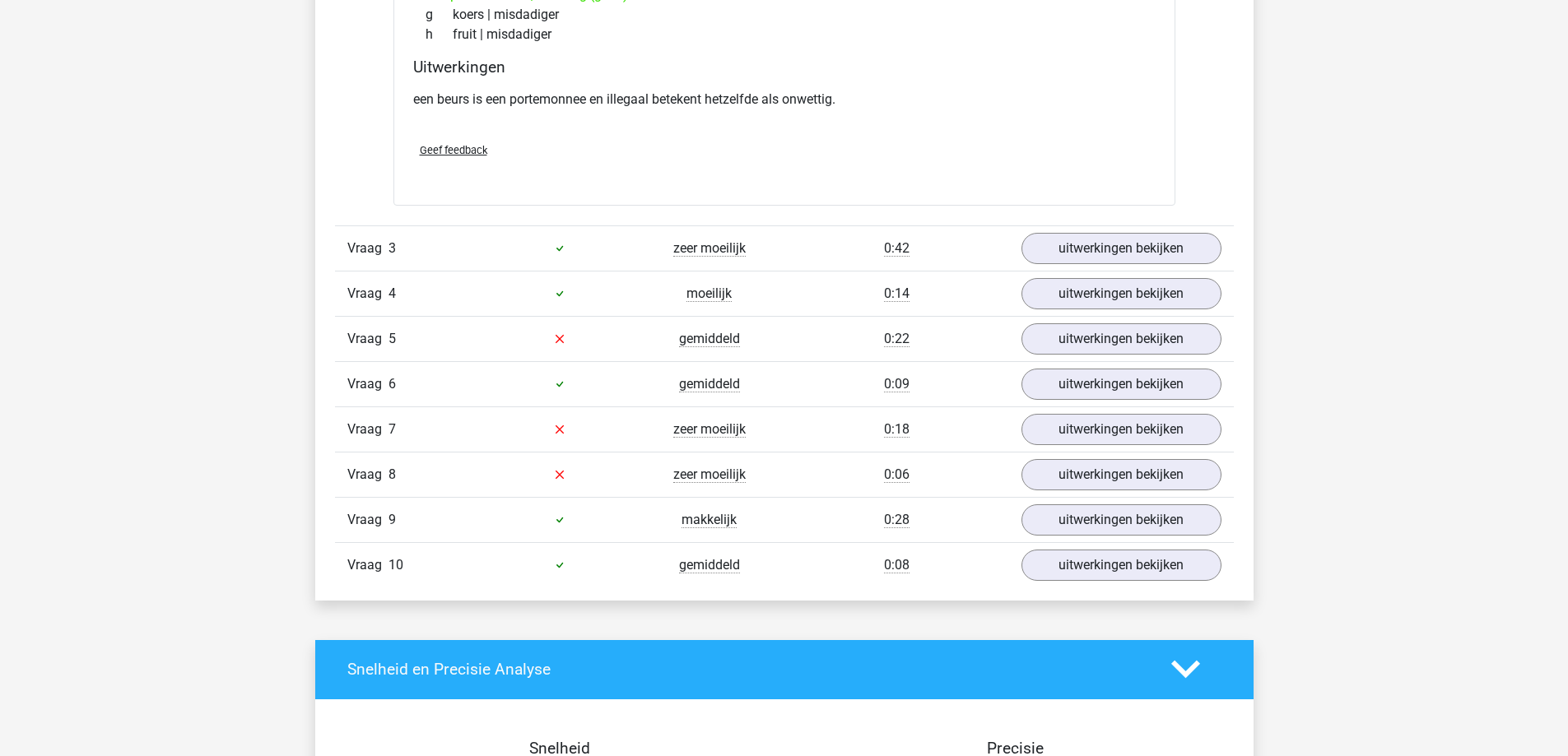
scroll to position [1728, 0]
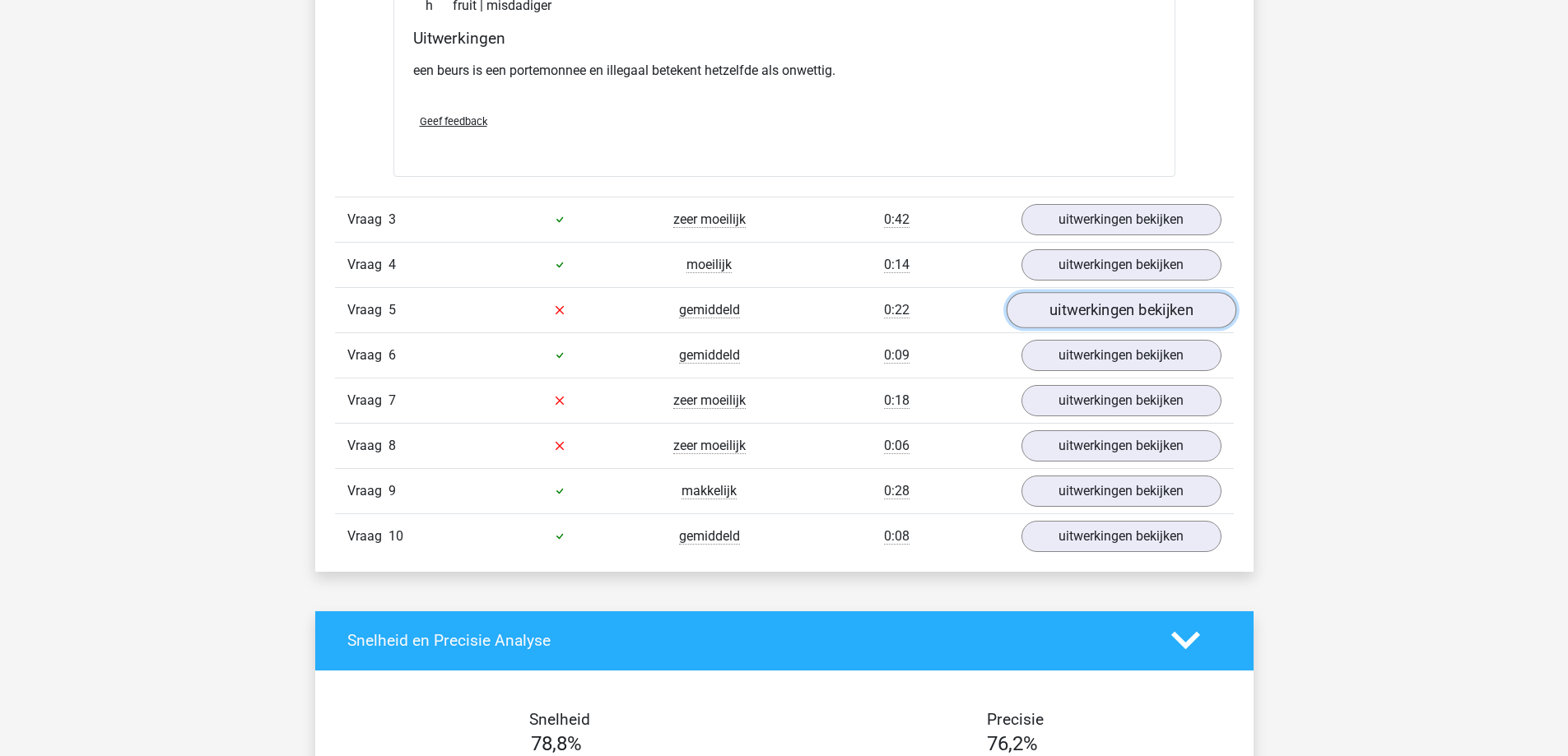
click at [1152, 314] on link "uitwerkingen bekijken" at bounding box center [1121, 311] width 230 height 36
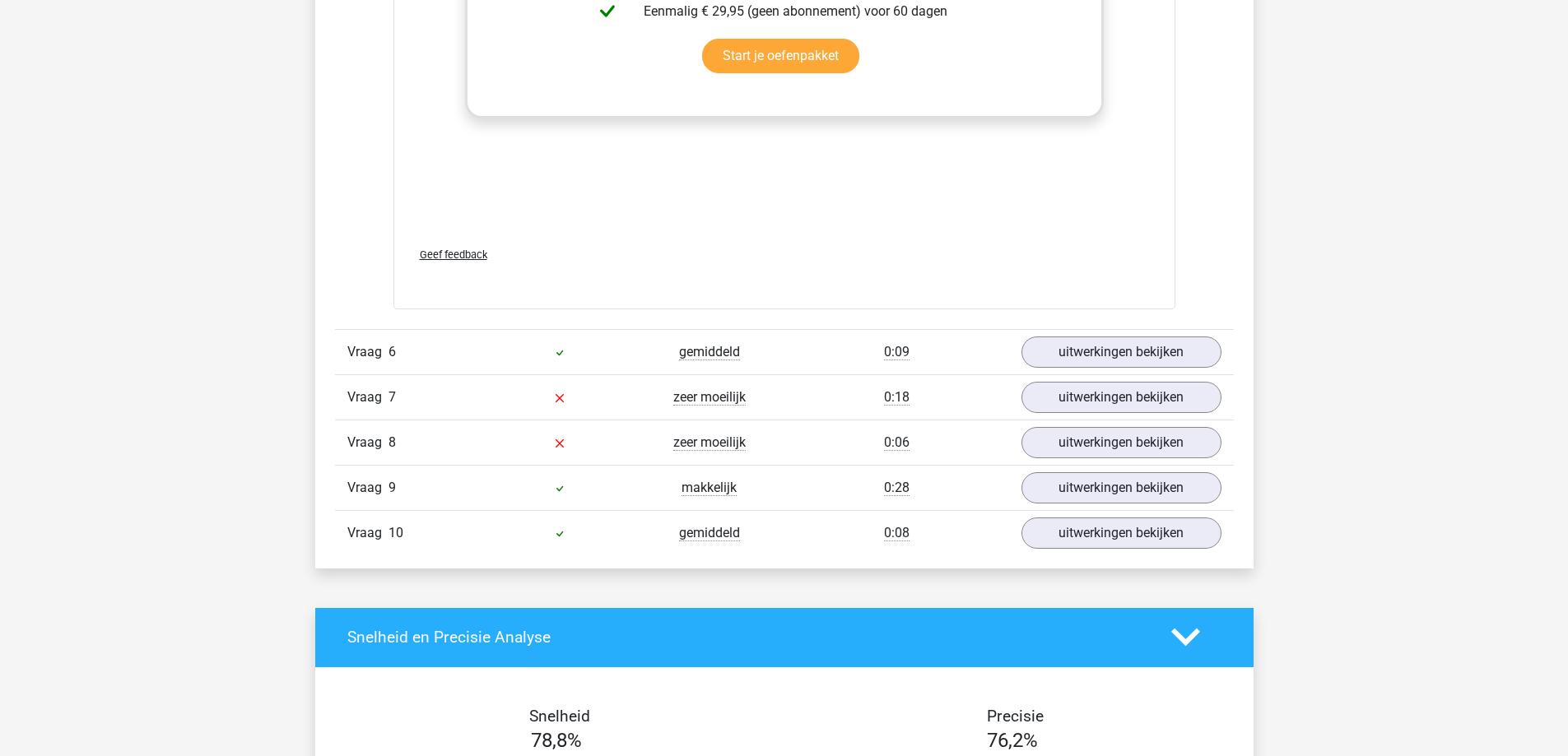
scroll to position [2633, 0]
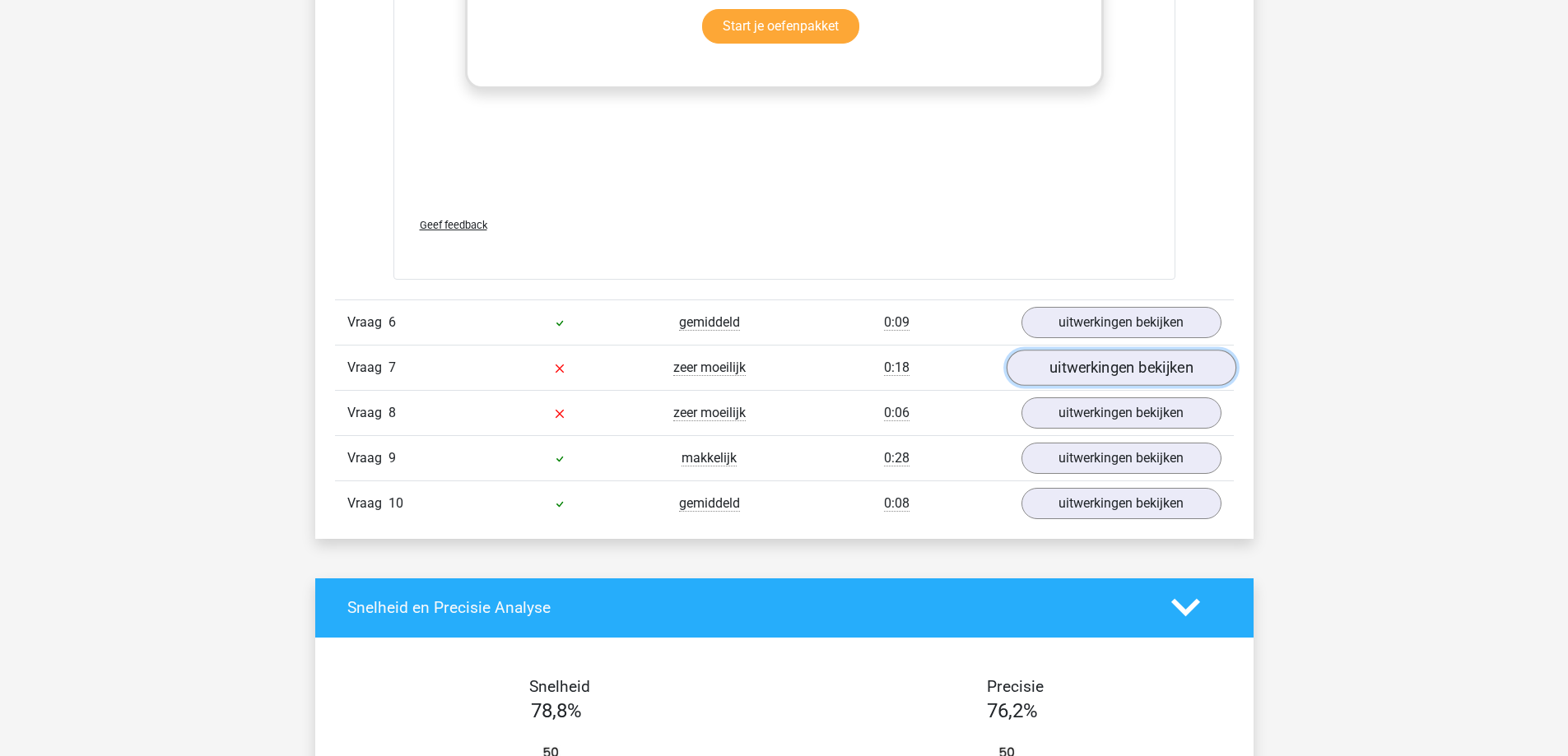
click at [1071, 367] on link "uitwerkingen bekijken" at bounding box center [1121, 368] width 230 height 36
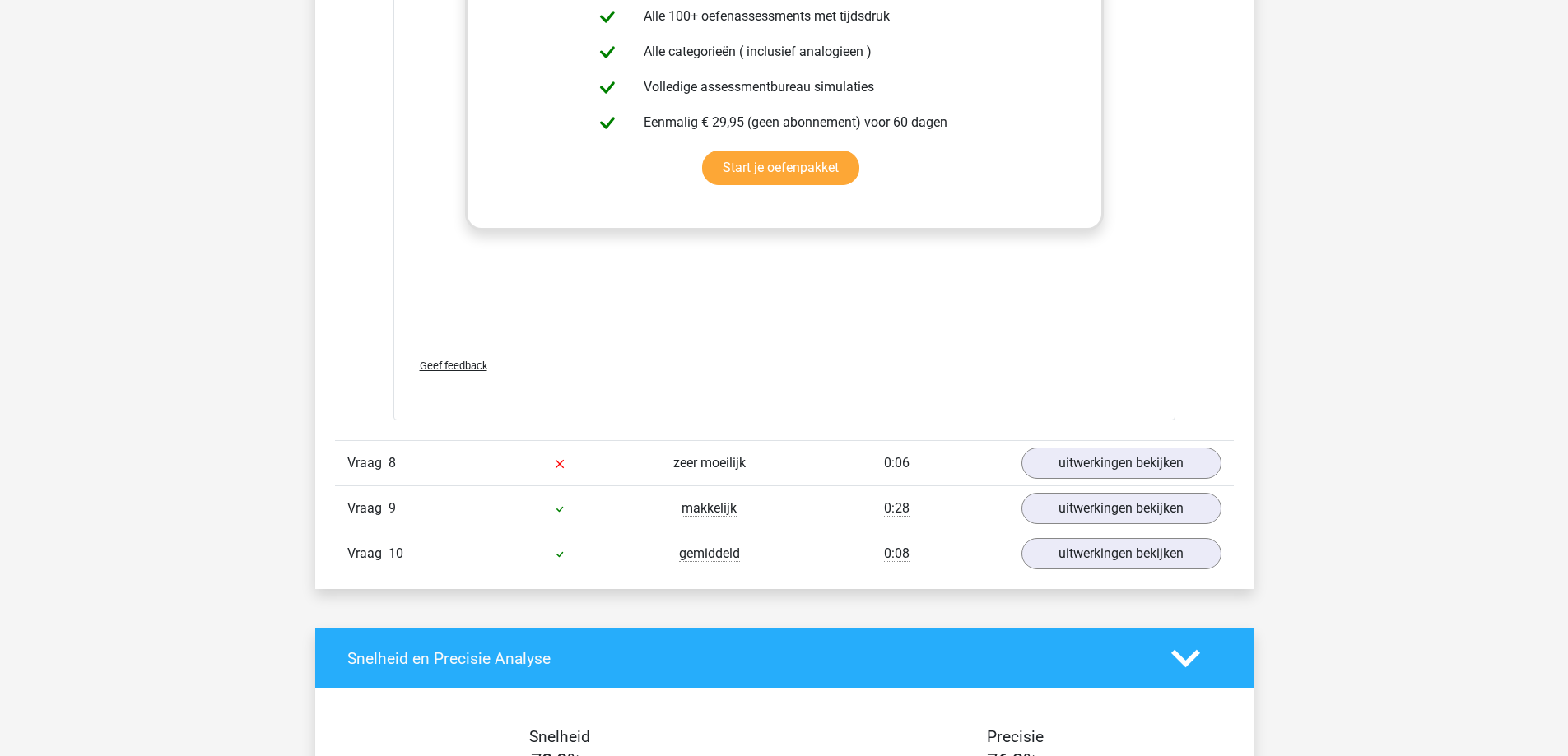
scroll to position [3457, 0]
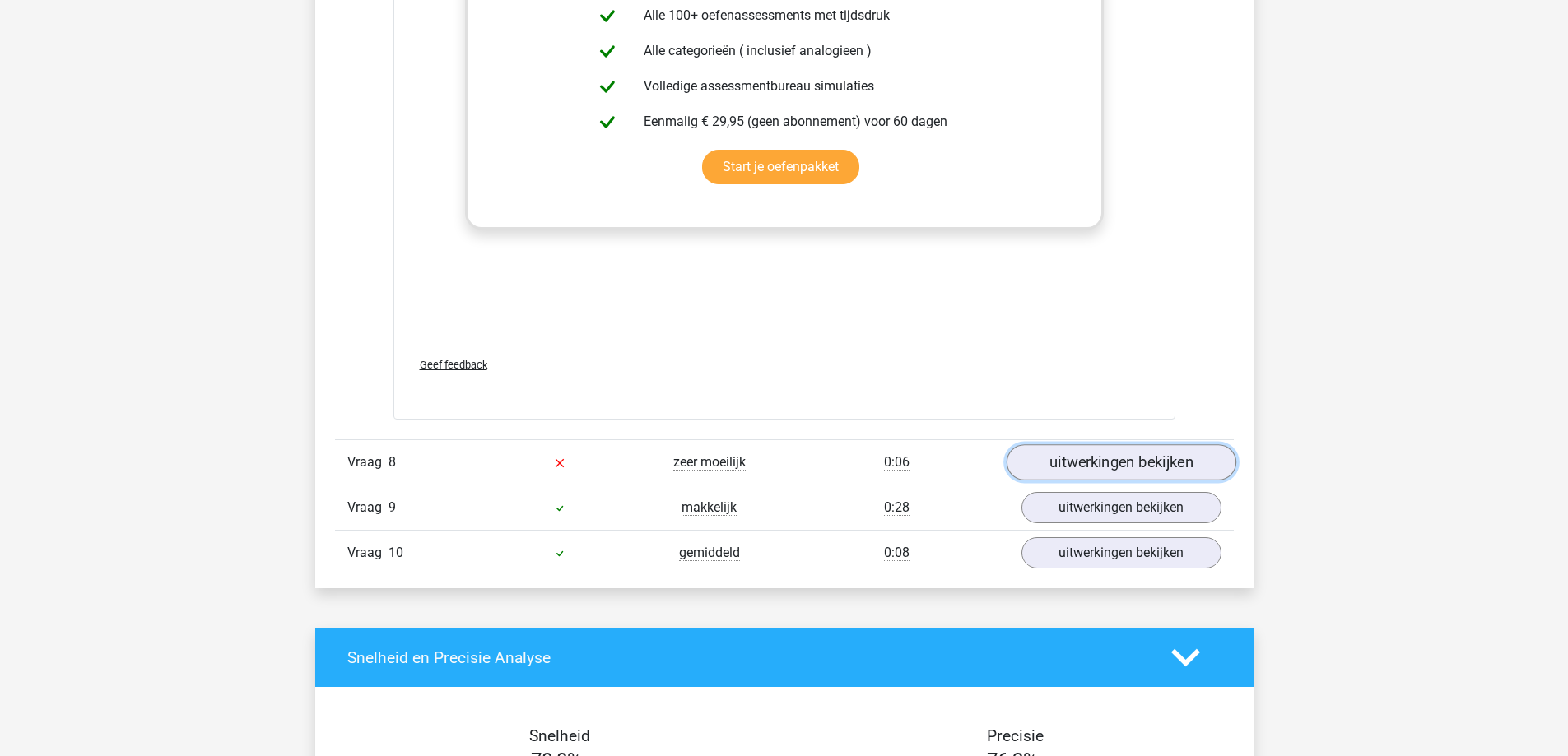
click at [1080, 465] on link "uitwerkingen bekijken" at bounding box center [1121, 463] width 230 height 36
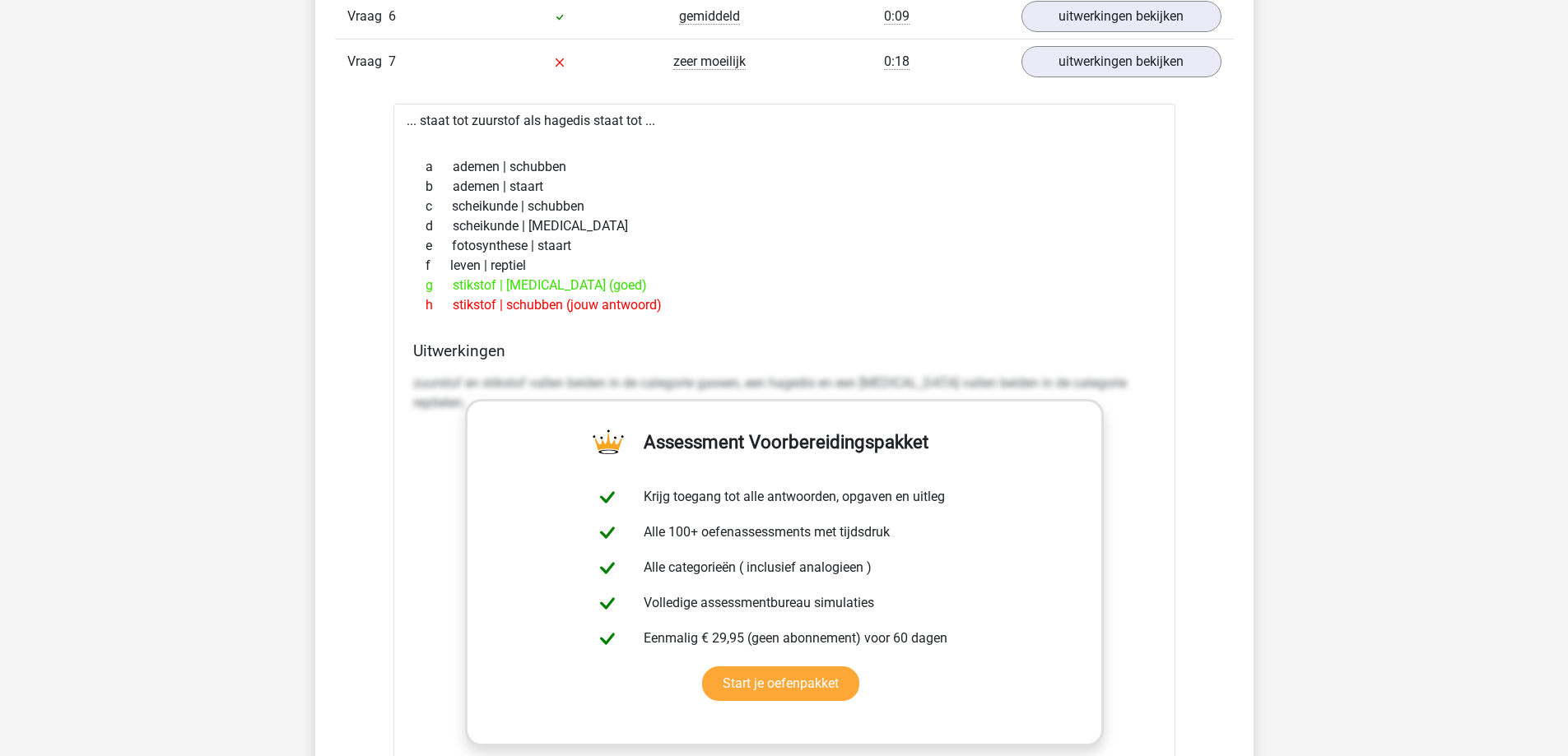
scroll to position [2880, 0]
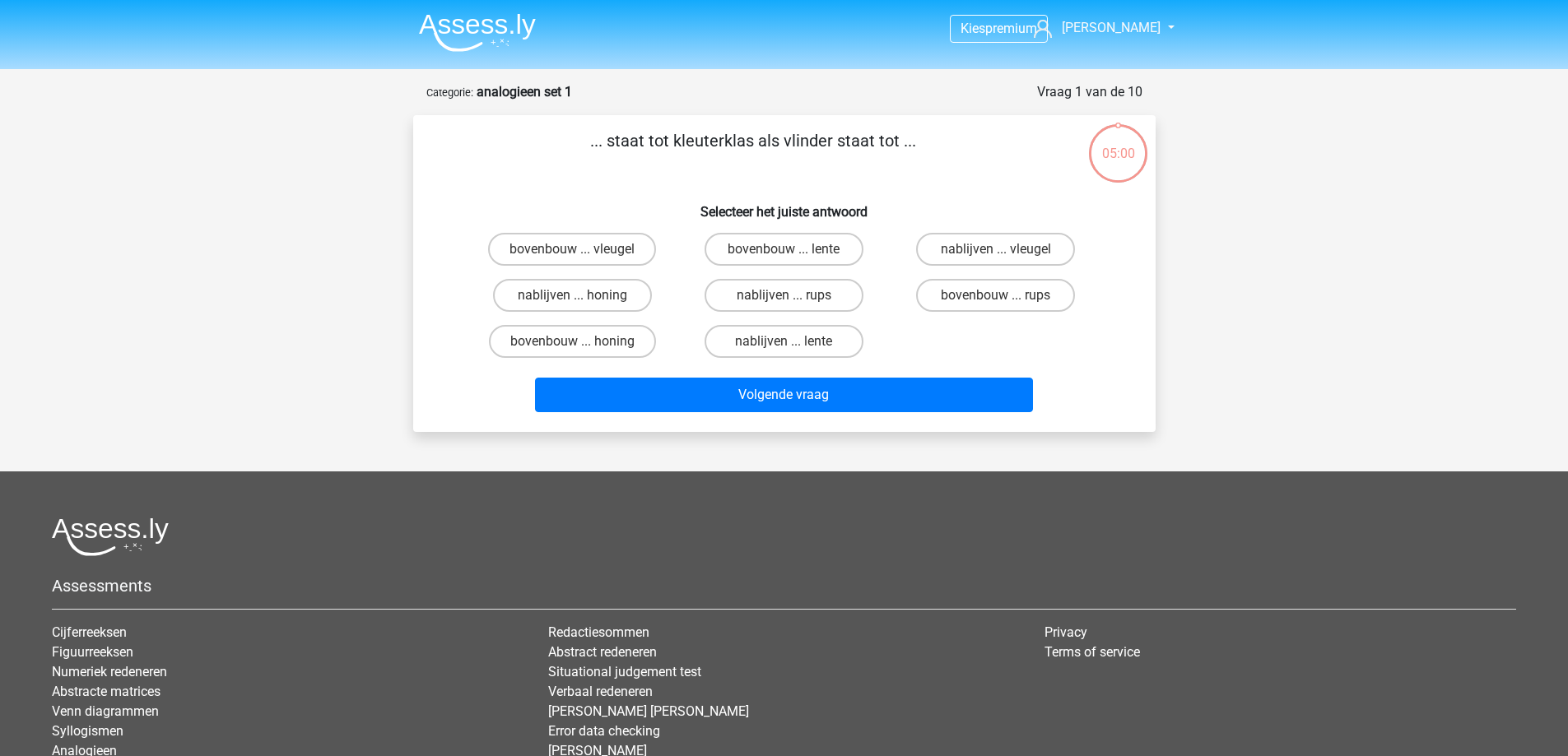
scroll to position [82, 0]
